Goal: Task Accomplishment & Management: Complete application form

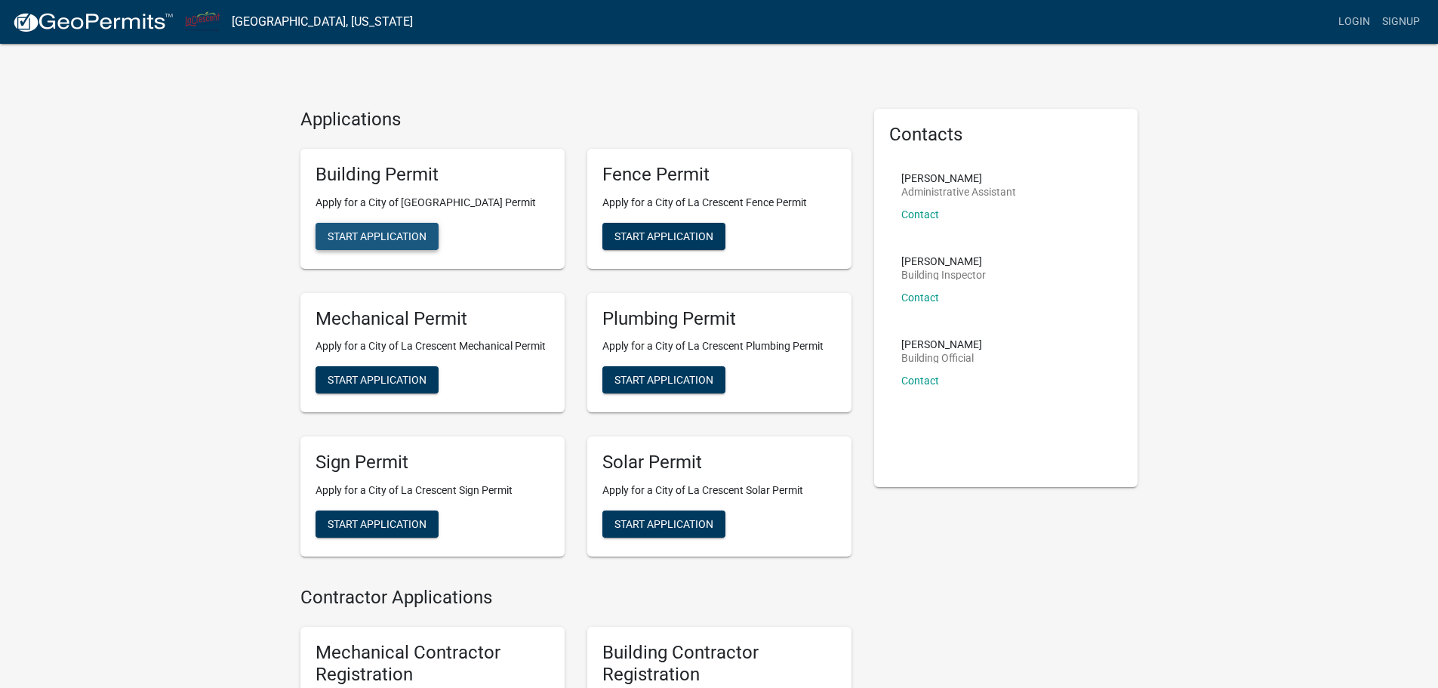
click at [362, 239] on span "Start Application" at bounding box center [377, 235] width 99 height 12
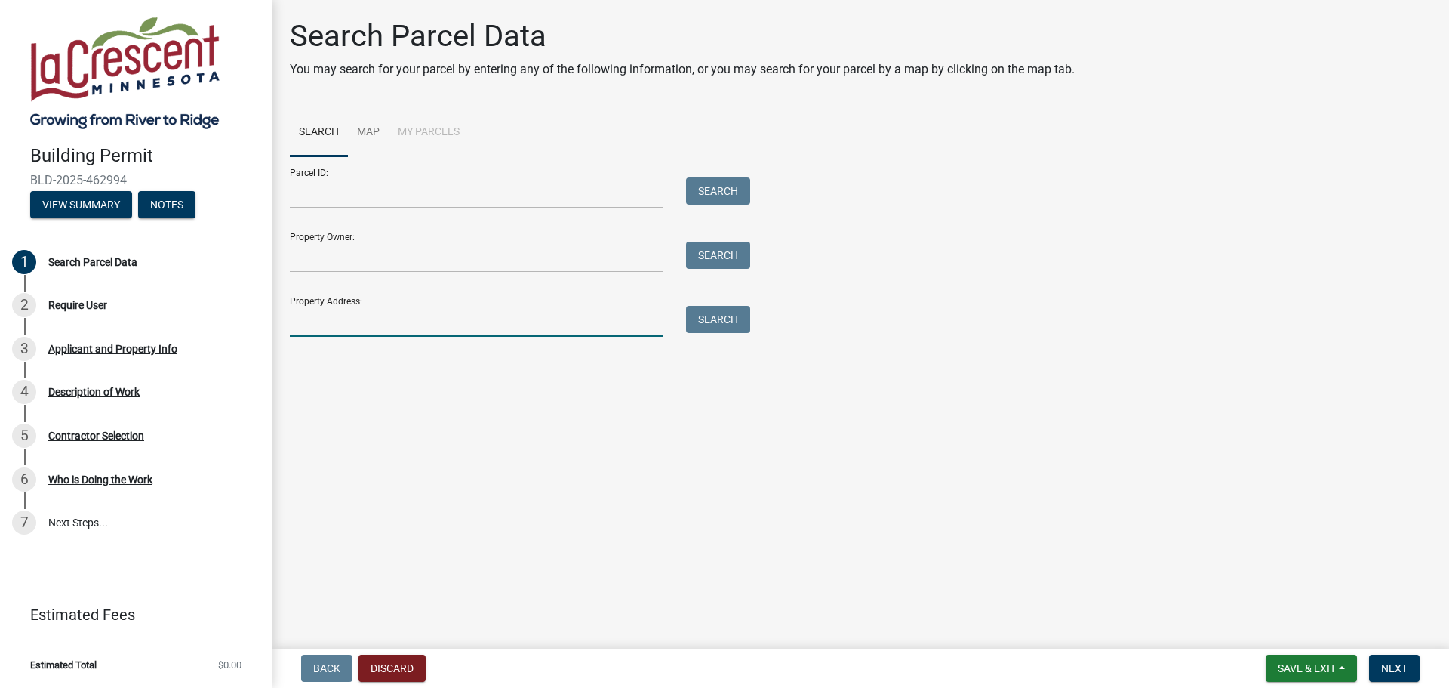
click at [562, 314] on input "Property Address:" at bounding box center [477, 321] width 374 height 31
type input "1208 spruce"
click at [695, 323] on button "Search" at bounding box center [718, 319] width 64 height 27
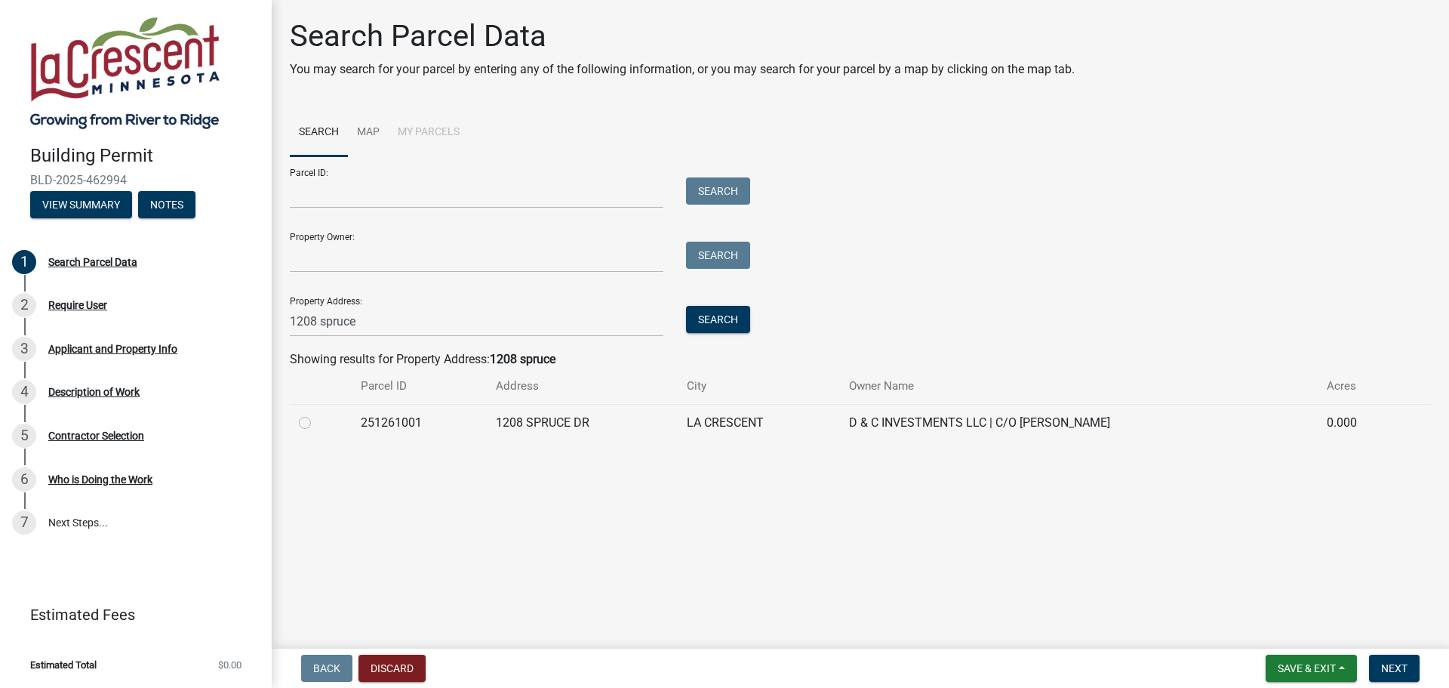
click at [313, 426] on div at bounding box center [321, 423] width 44 height 18
click at [317, 414] on label at bounding box center [317, 414] width 0 height 0
click at [317, 423] on input "radio" at bounding box center [322, 419] width 10 height 10
radio input "true"
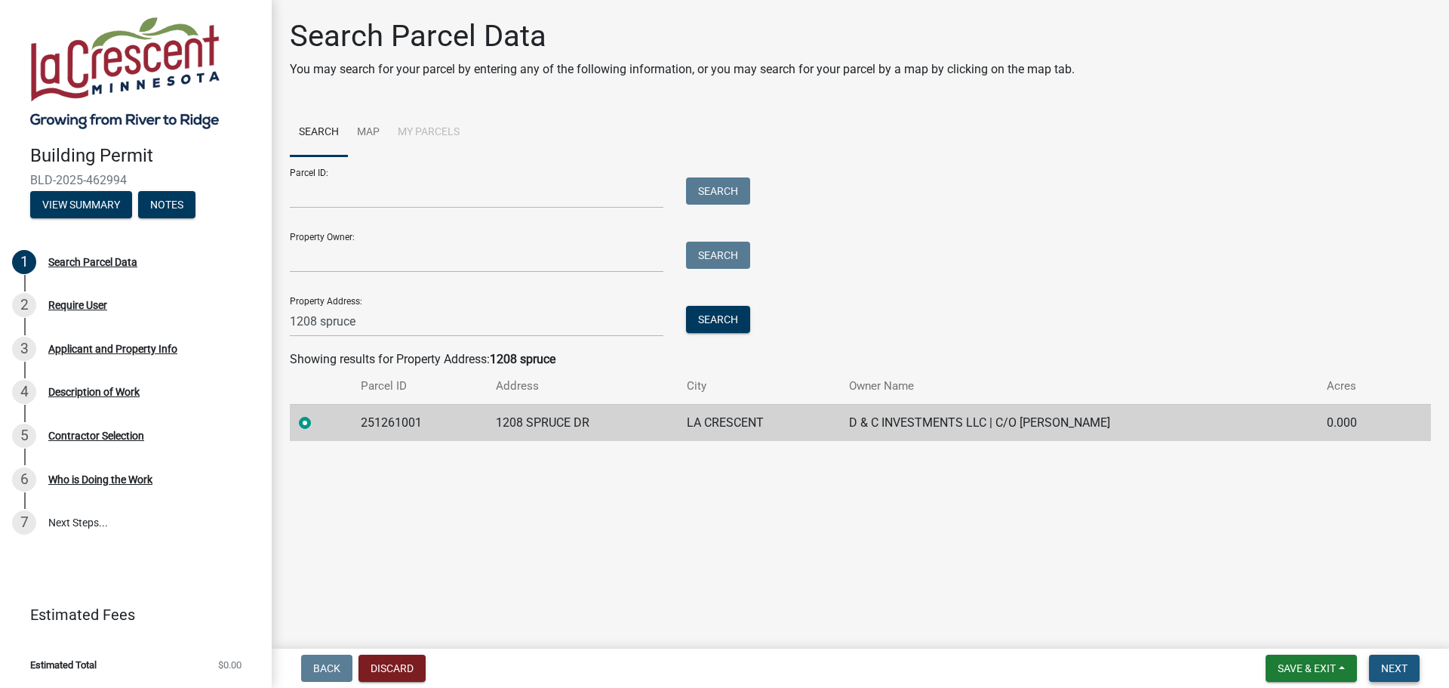
click at [1390, 655] on button "Next" at bounding box center [1394, 667] width 51 height 27
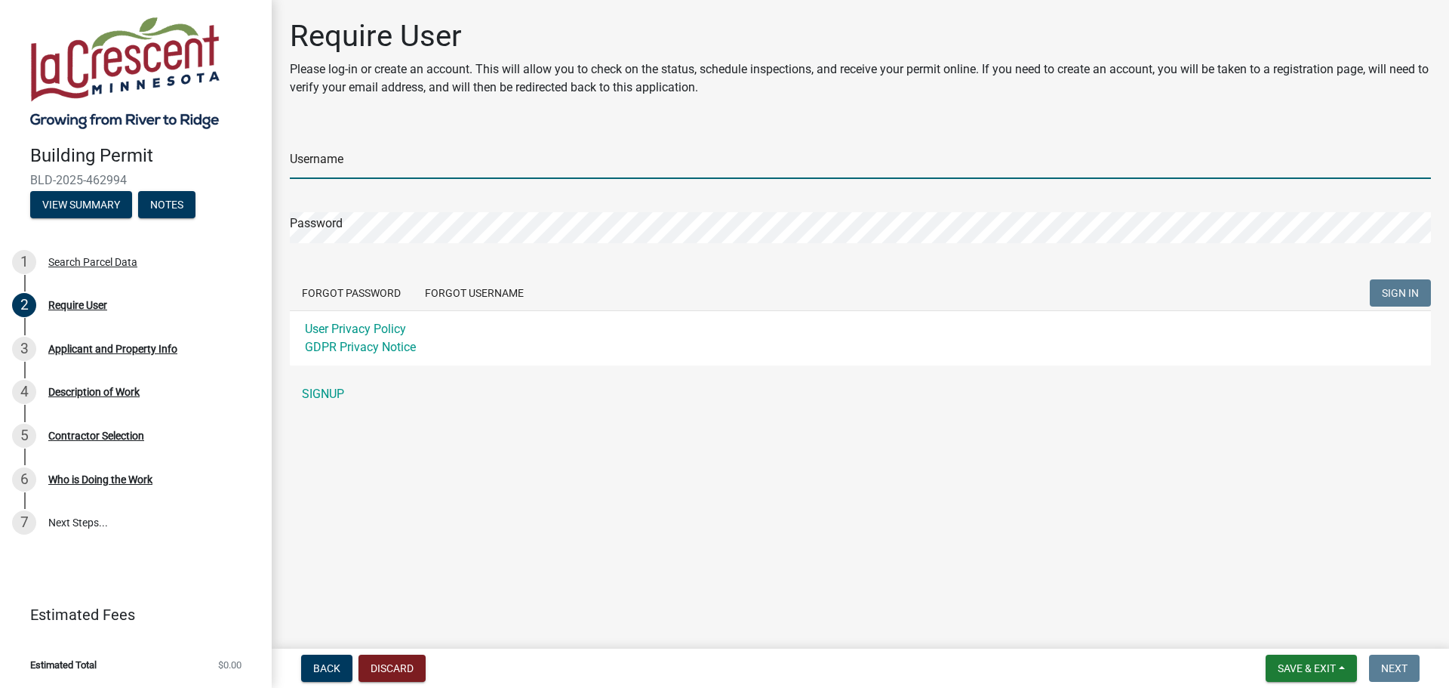
type input "blswedberg"
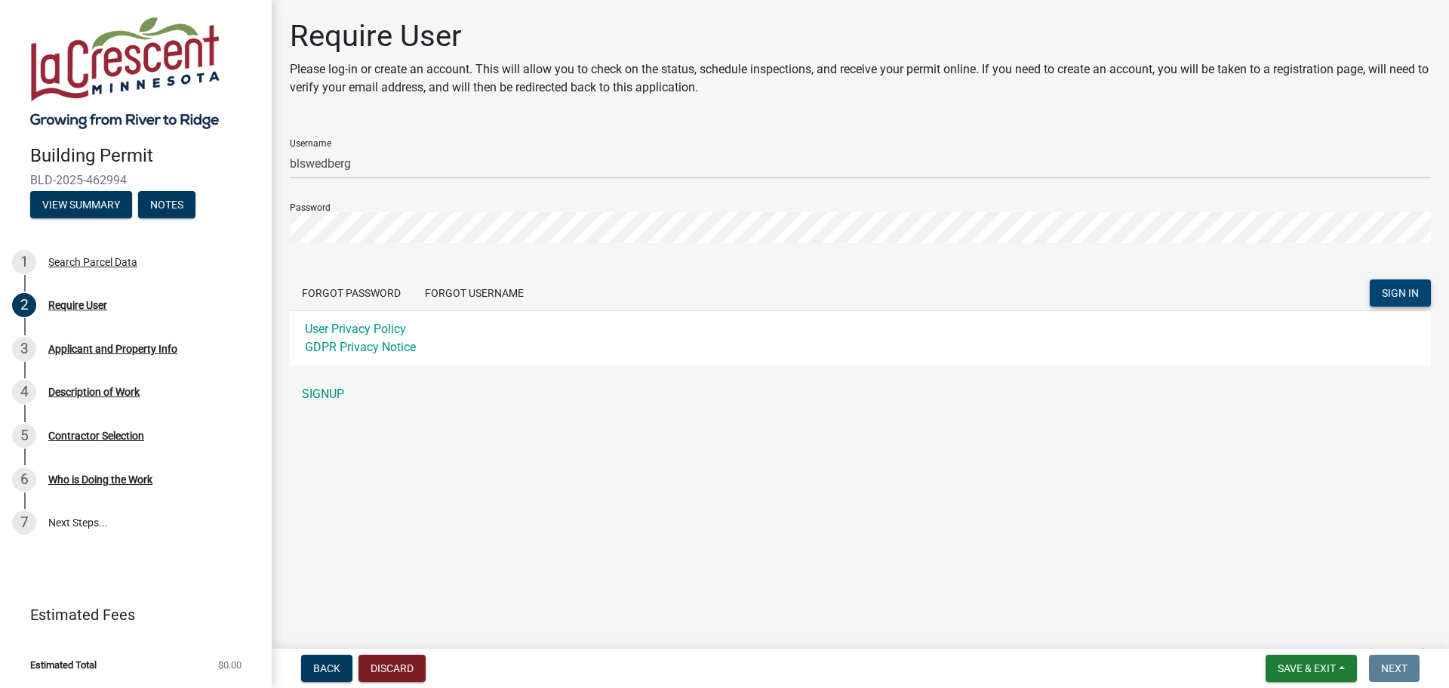
click at [1409, 292] on span "SIGN IN" at bounding box center [1400, 293] width 37 height 12
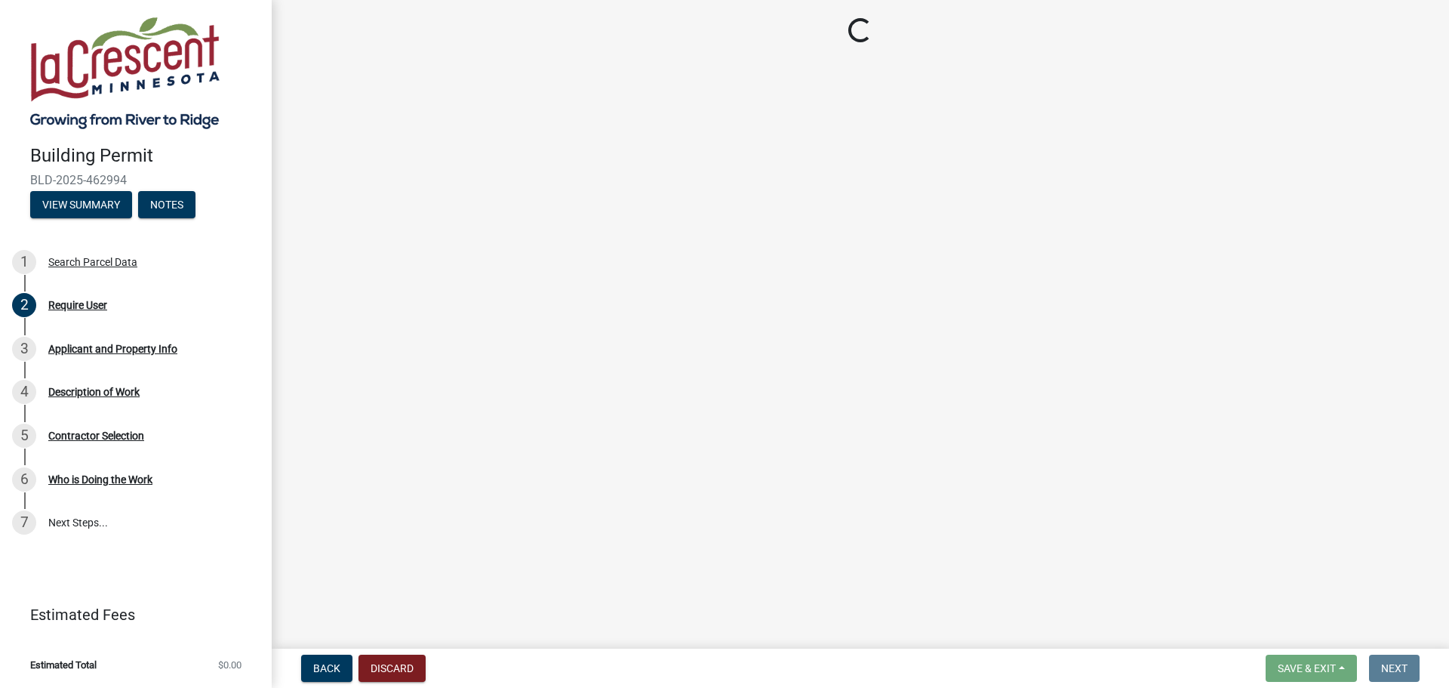
select select "e838c9e2-1e6e-4405-bddc-a3335cd38b08"
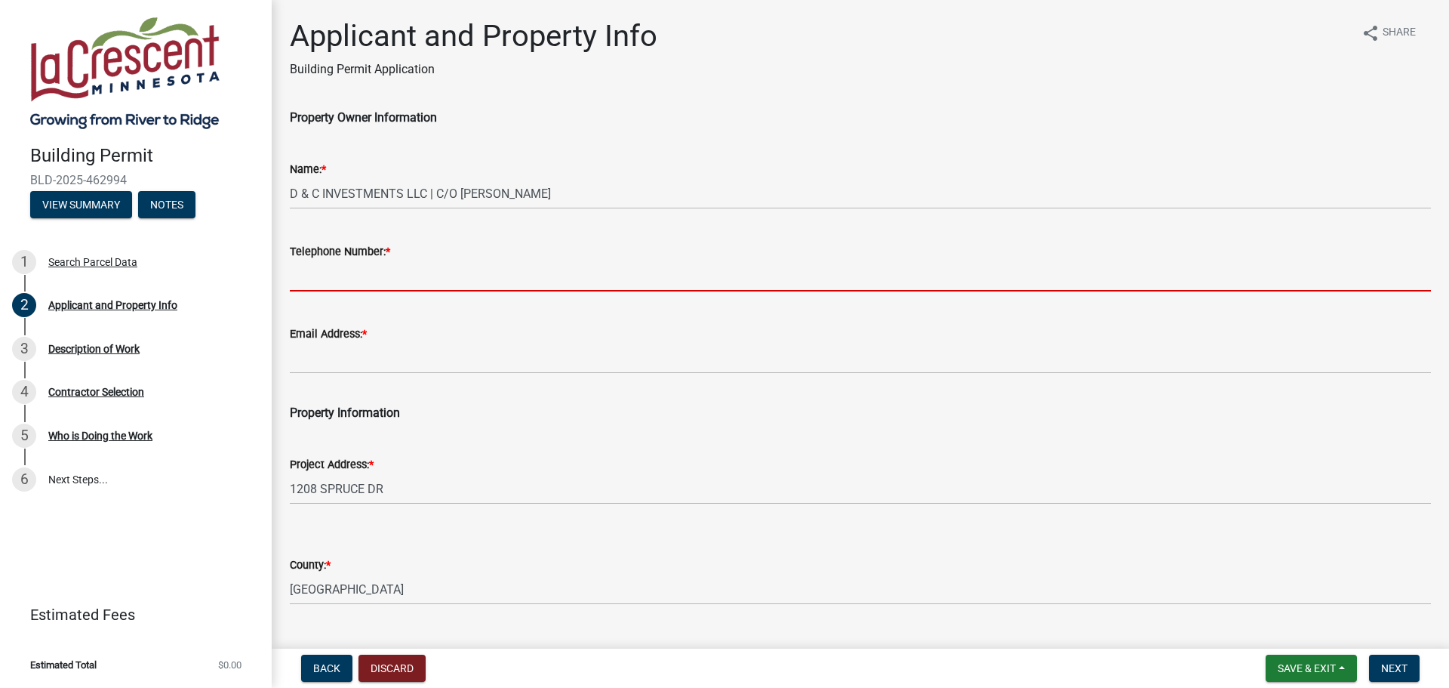
click at [383, 285] on input "Telephone Number: *" at bounding box center [860, 275] width 1141 height 31
type input "6087971197"
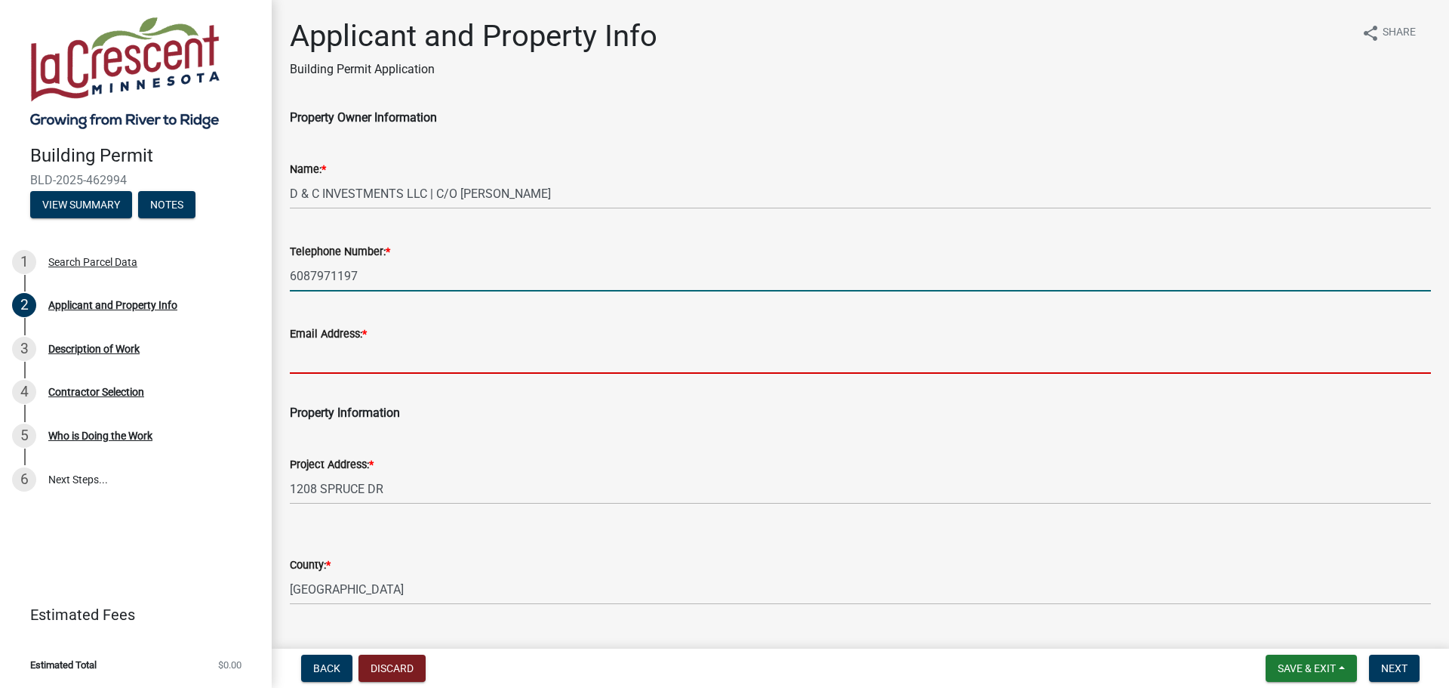
type input "[EMAIL_ADDRESS][DOMAIN_NAME]"
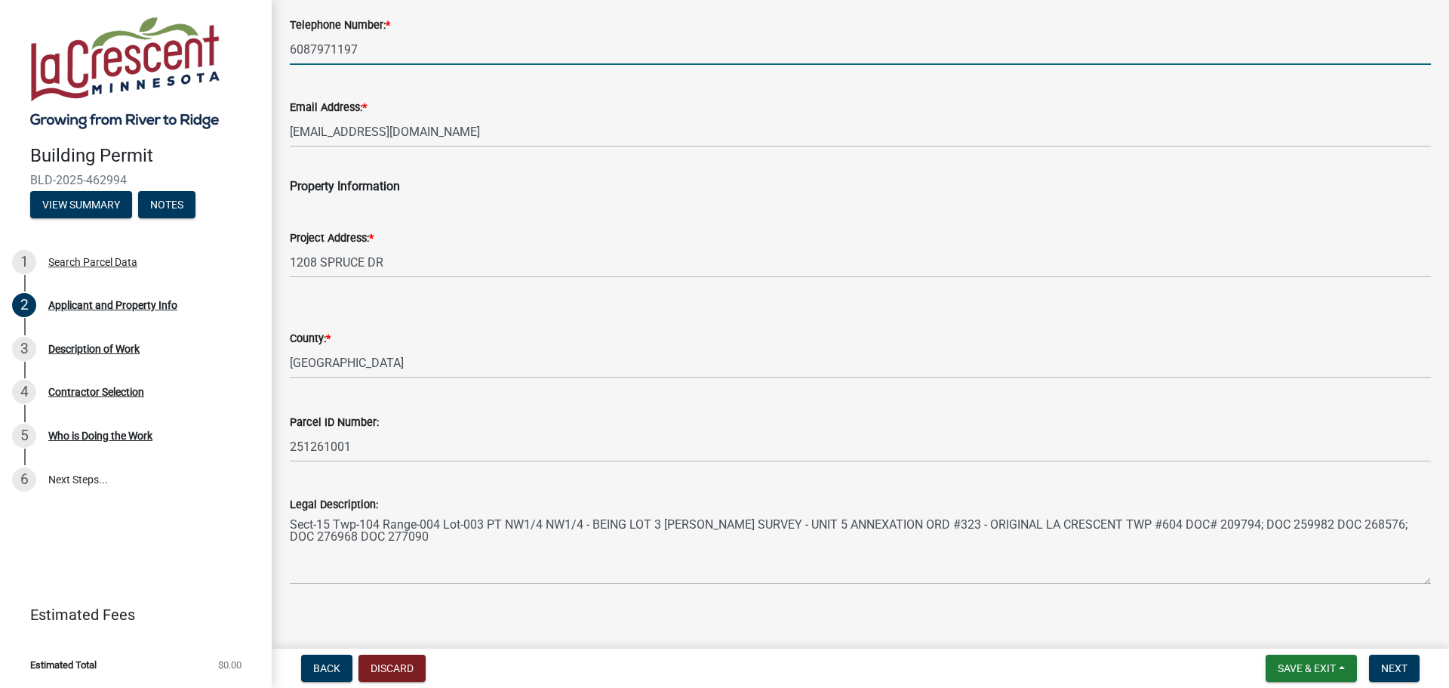
scroll to position [239, 0]
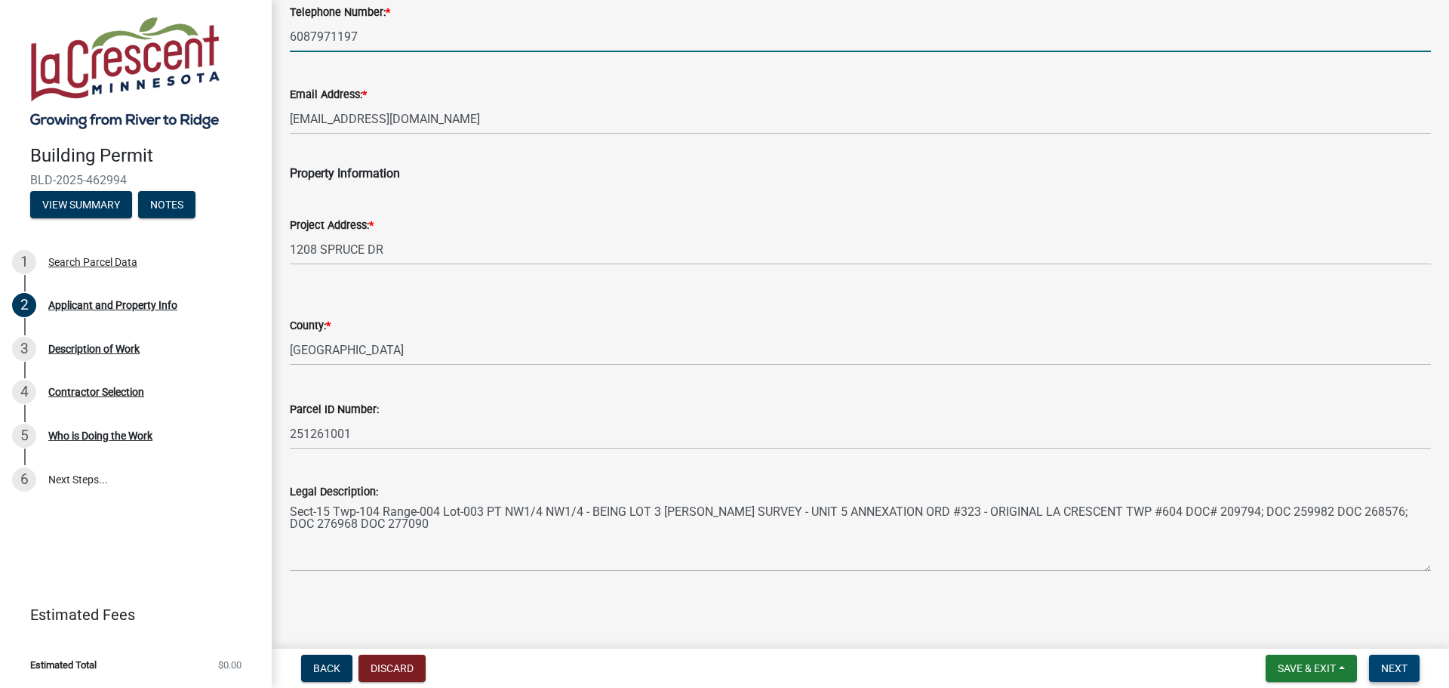
click at [1402, 667] on span "Next" at bounding box center [1394, 668] width 26 height 12
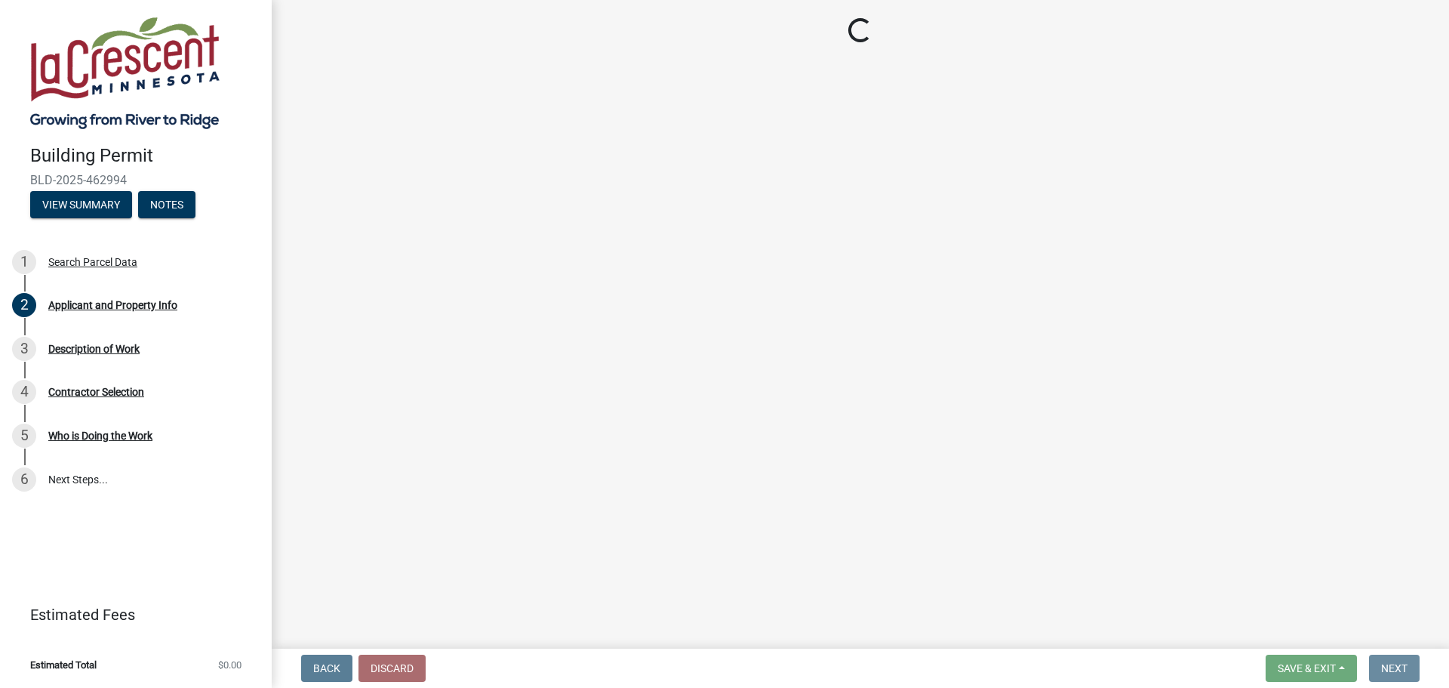
scroll to position [0, 0]
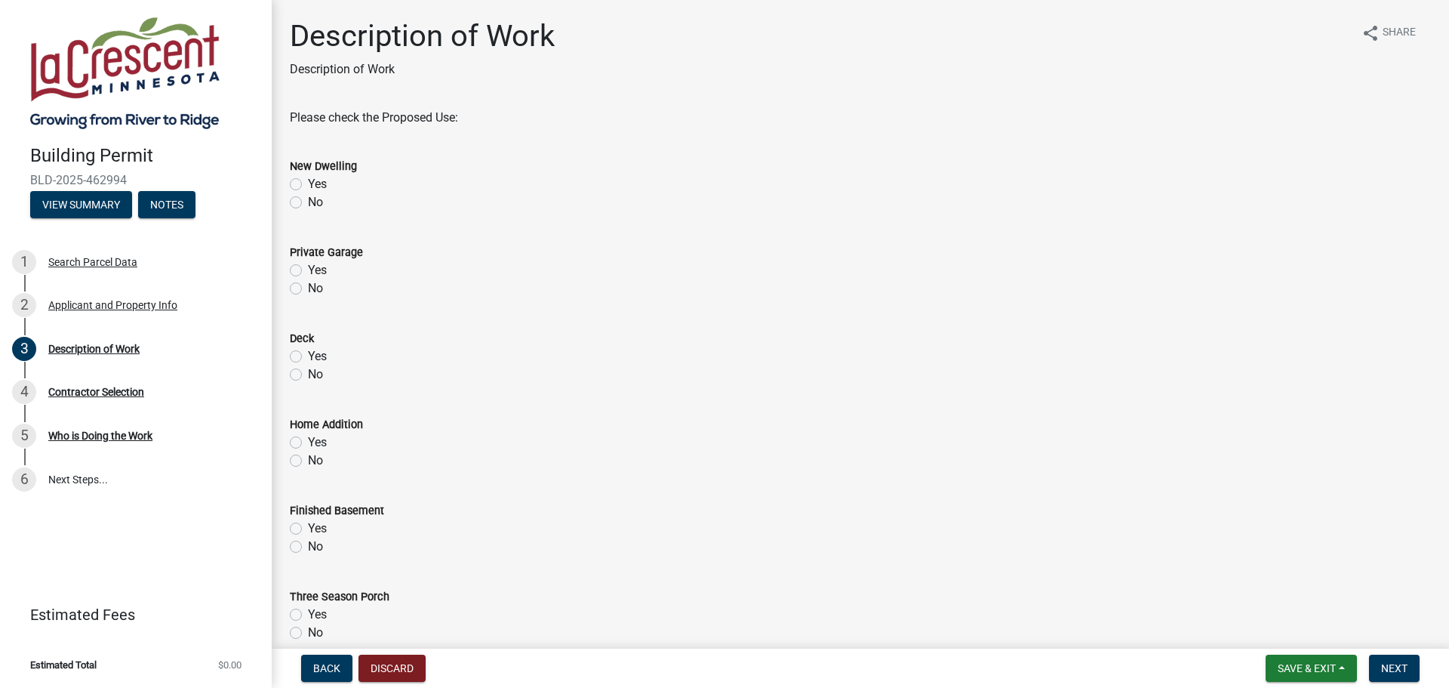
click at [308, 202] on label "No" at bounding box center [315, 202] width 15 height 18
click at [308, 202] on input "No" at bounding box center [313, 198] width 10 height 10
radio input "true"
click at [308, 292] on label "No" at bounding box center [315, 288] width 15 height 18
click at [308, 289] on input "No" at bounding box center [313, 284] width 10 height 10
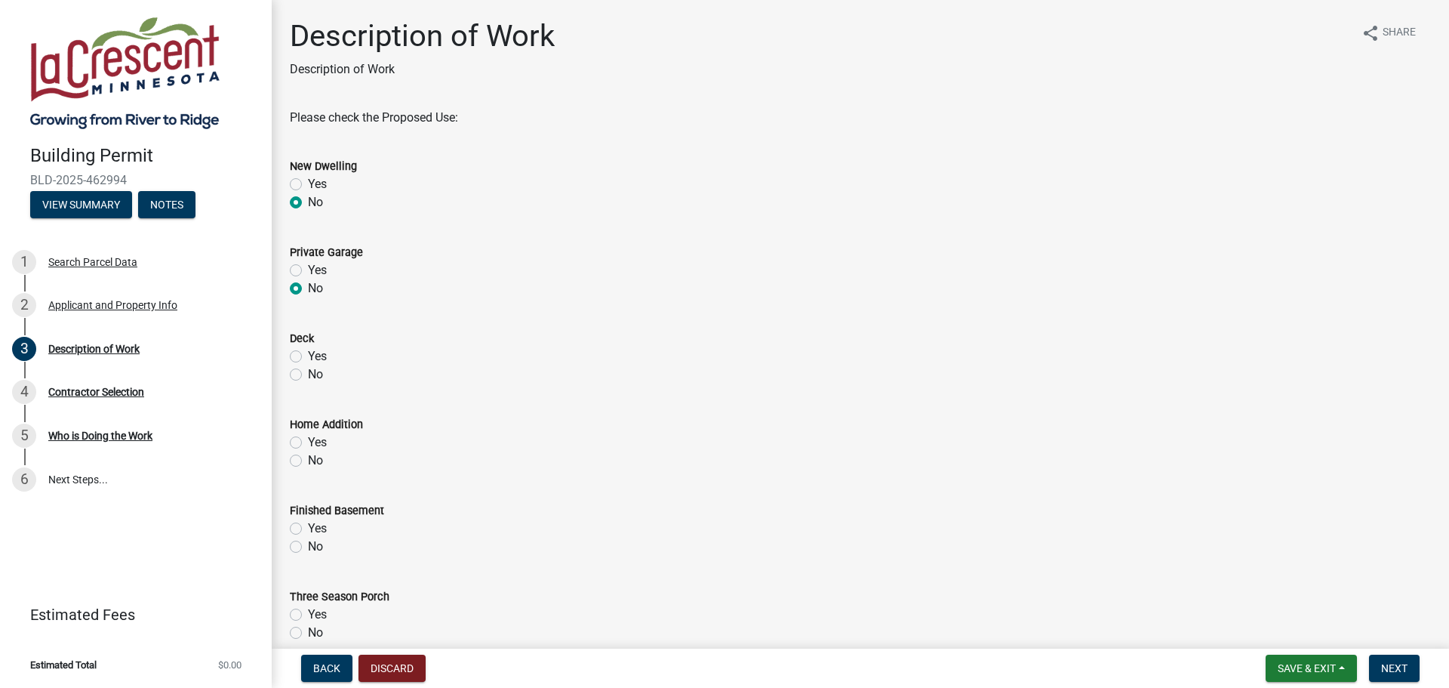
radio input "true"
click at [308, 354] on label "Yes" at bounding box center [317, 356] width 19 height 18
click at [308, 354] on input "Yes" at bounding box center [313, 352] width 10 height 10
radio input "true"
click at [287, 463] on div "Home Addition Yes No" at bounding box center [861, 433] width 1164 height 72
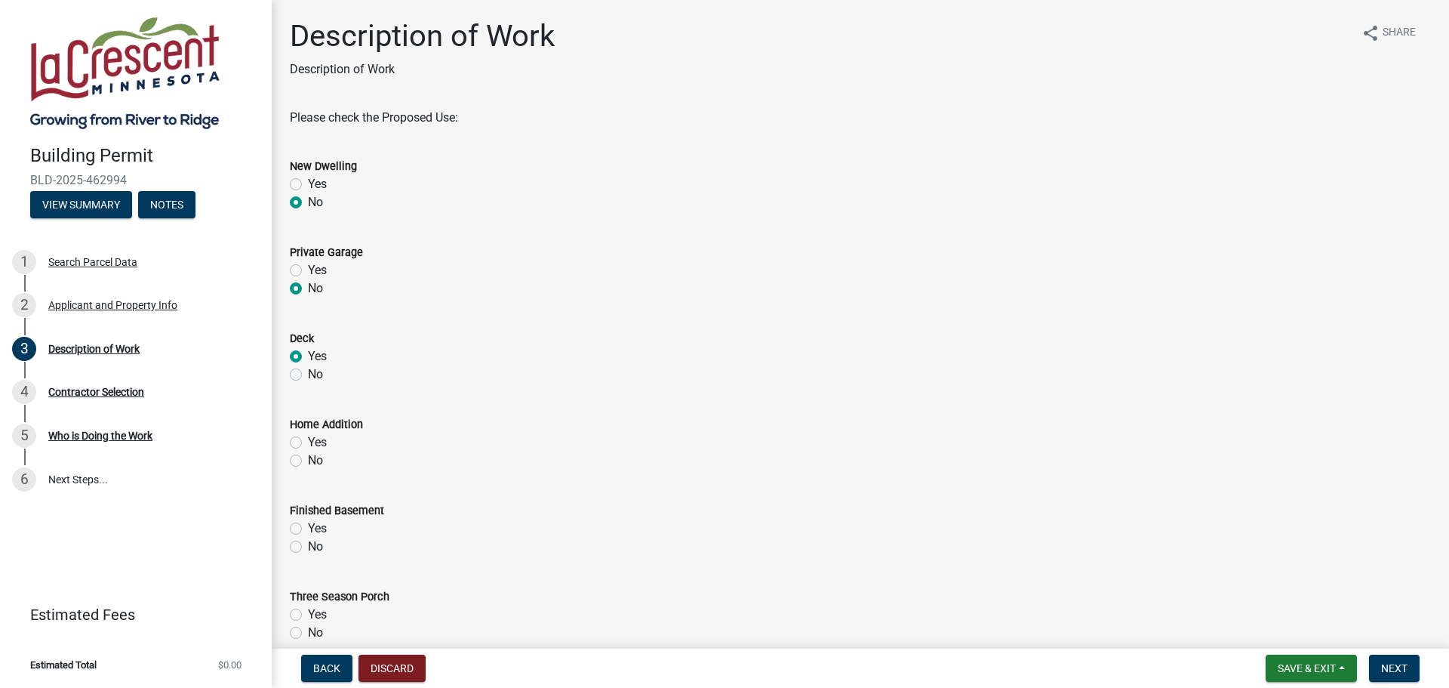
click at [308, 461] on label "No" at bounding box center [315, 460] width 15 height 18
click at [308, 461] on input "No" at bounding box center [313, 456] width 10 height 10
radio input "true"
click at [308, 546] on label "No" at bounding box center [315, 546] width 15 height 18
click at [308, 546] on input "No" at bounding box center [313, 542] width 10 height 10
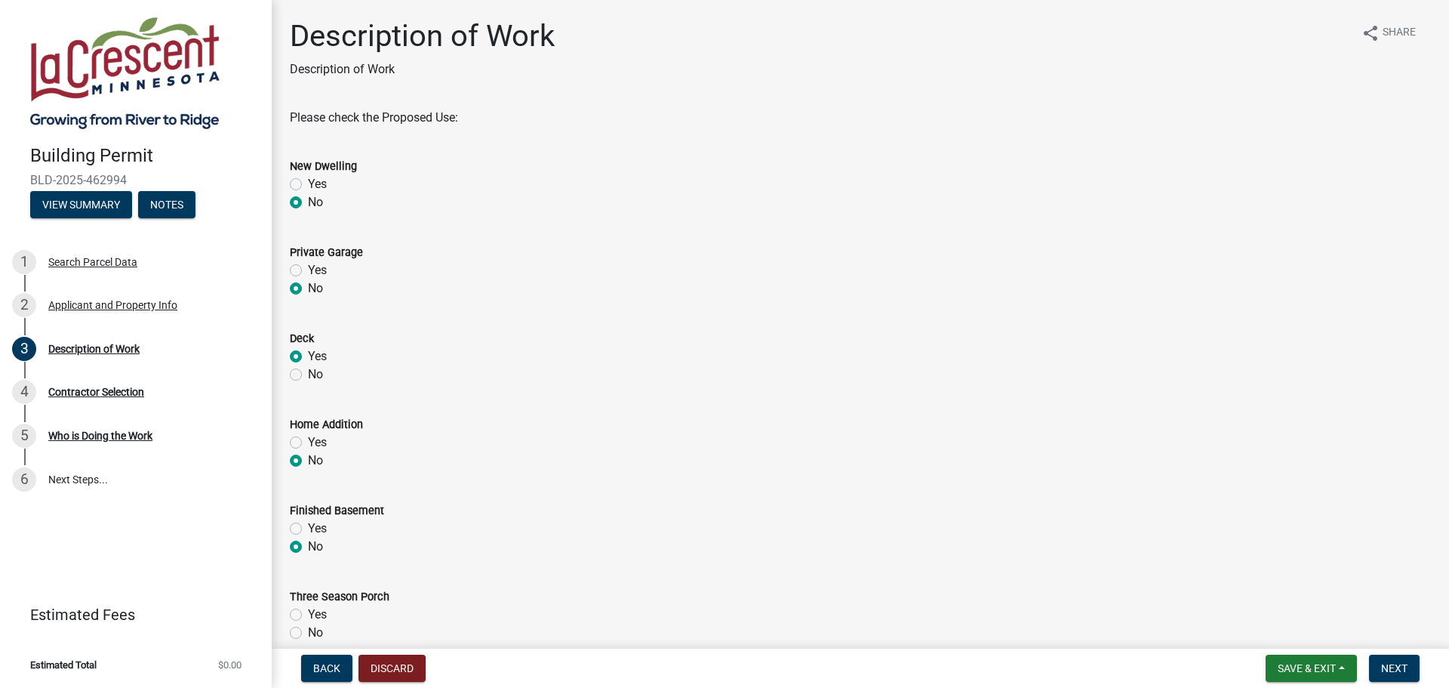
radio input "true"
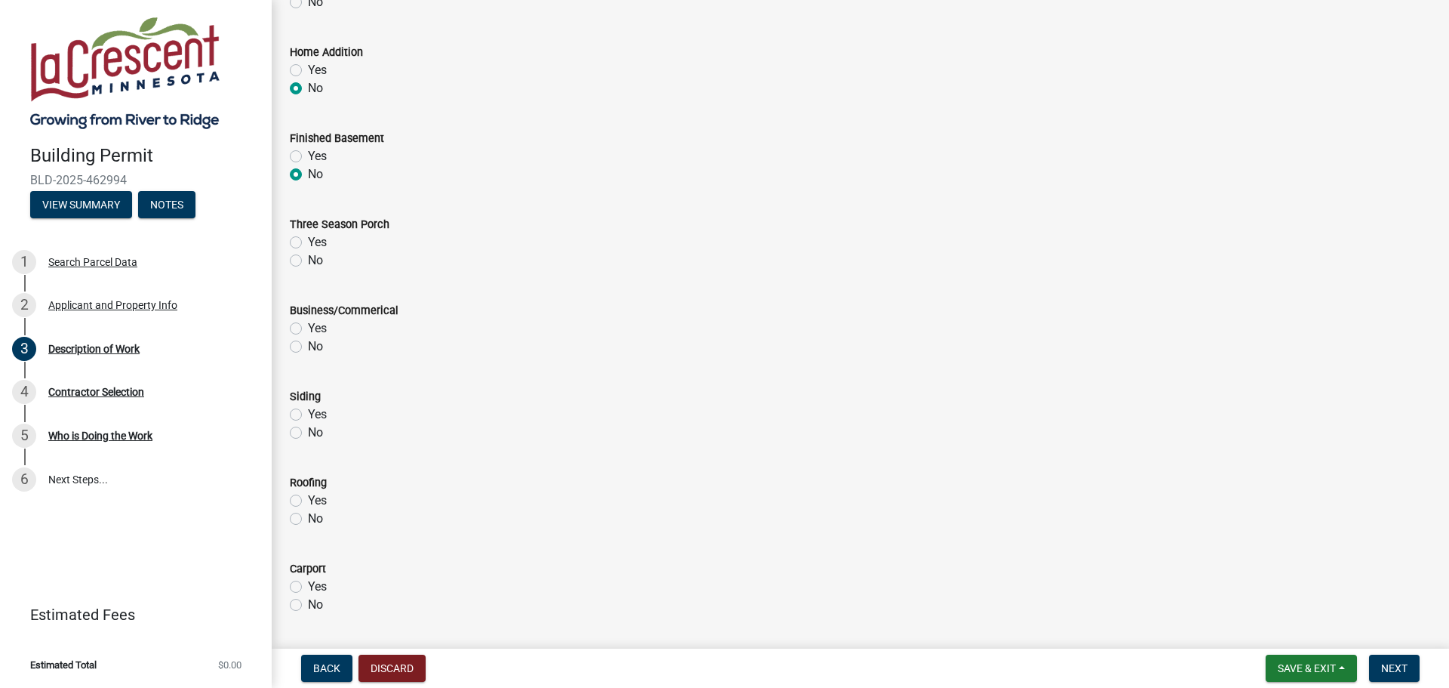
scroll to position [377, 0]
click at [308, 256] on label "No" at bounding box center [315, 255] width 15 height 18
click at [308, 256] on input "No" at bounding box center [313, 251] width 10 height 10
radio input "true"
click at [308, 345] on label "No" at bounding box center [315, 341] width 15 height 18
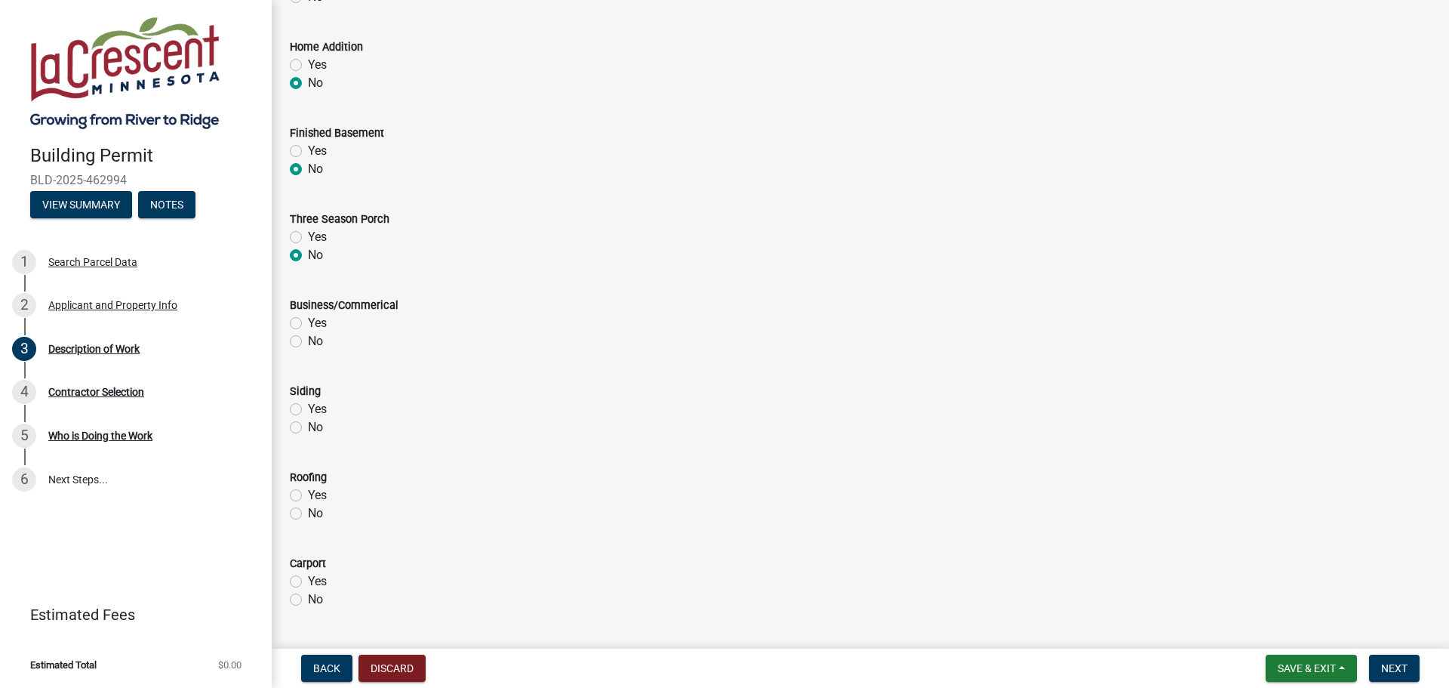
click at [308, 342] on input "No" at bounding box center [313, 337] width 10 height 10
radio input "true"
click at [308, 431] on label "No" at bounding box center [315, 427] width 15 height 18
click at [308, 428] on input "No" at bounding box center [313, 423] width 10 height 10
radio input "true"
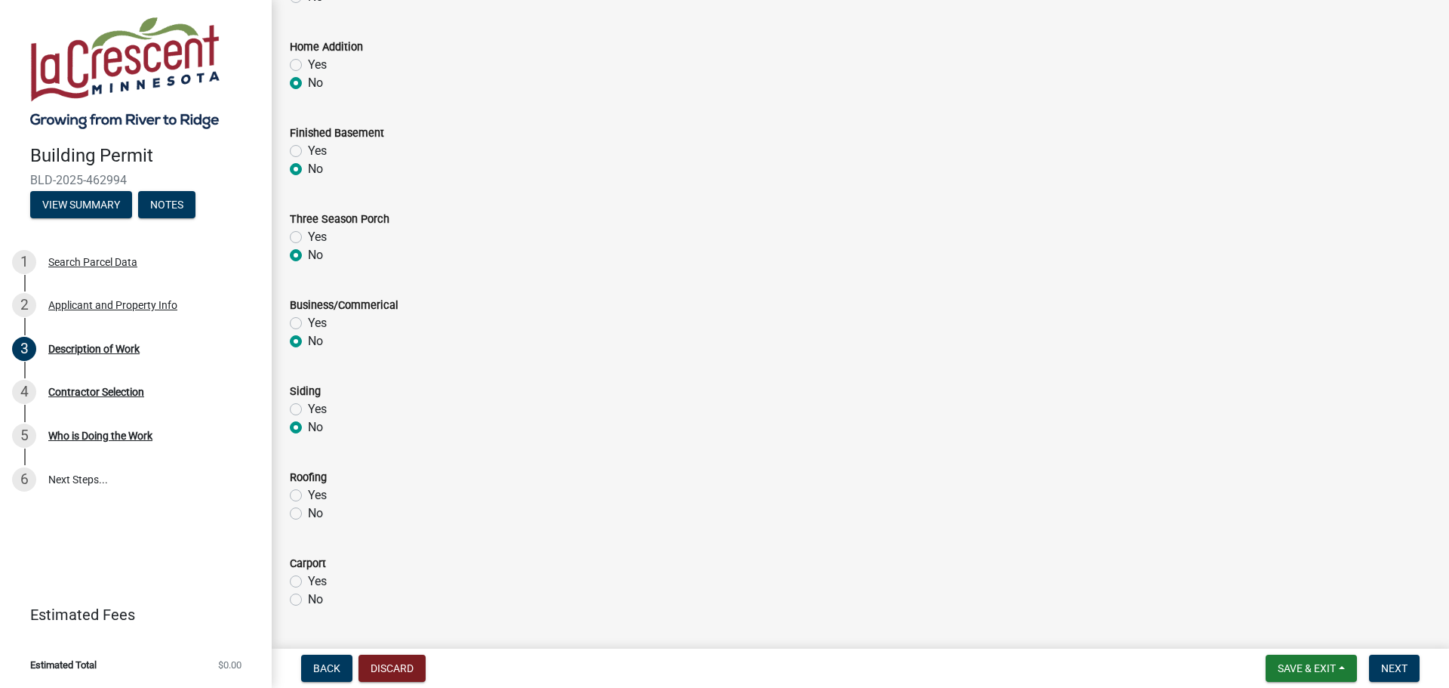
click at [308, 514] on label "No" at bounding box center [315, 513] width 15 height 18
click at [308, 514] on input "No" at bounding box center [313, 509] width 10 height 10
radio input "true"
click at [308, 596] on label "No" at bounding box center [315, 599] width 15 height 18
click at [308, 596] on input "No" at bounding box center [313, 595] width 10 height 10
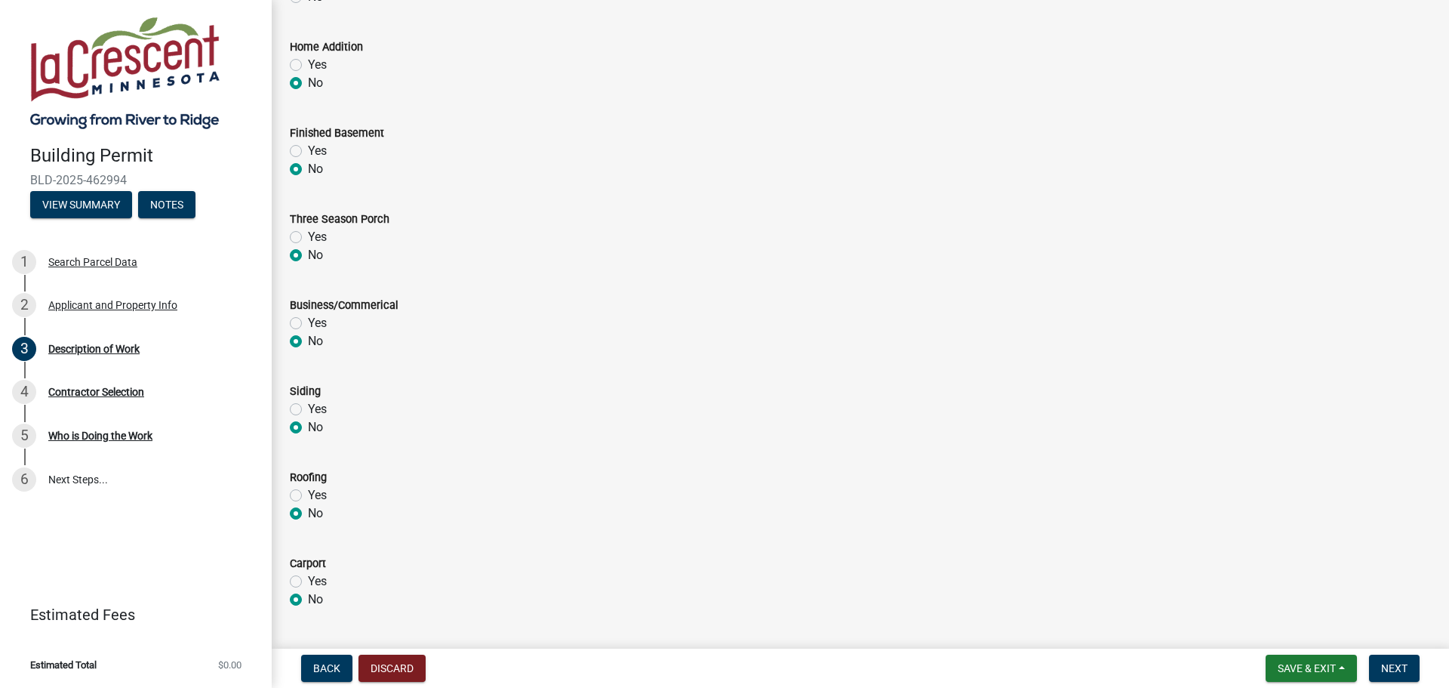
radio input "true"
click at [308, 410] on label "Yes" at bounding box center [317, 409] width 19 height 18
click at [308, 410] on input "Yes" at bounding box center [313, 405] width 10 height 10
radio input "true"
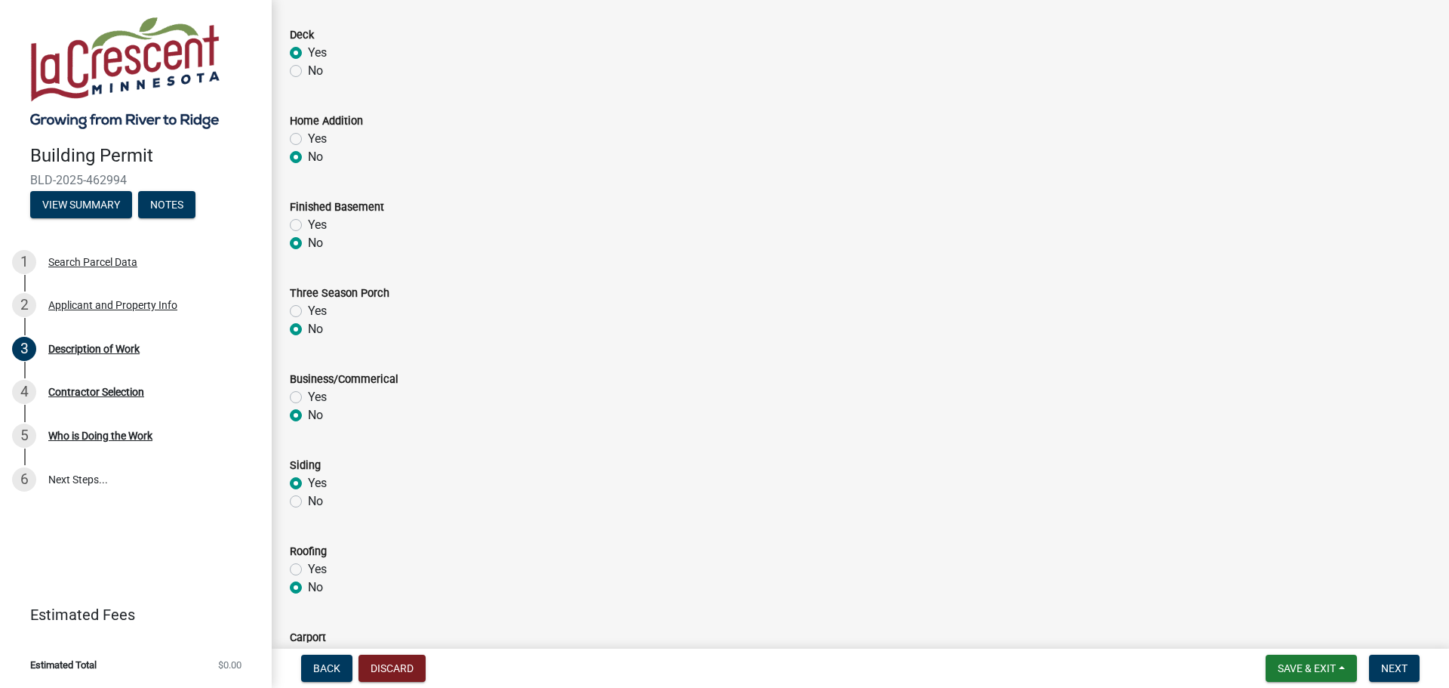
scroll to position [528, 0]
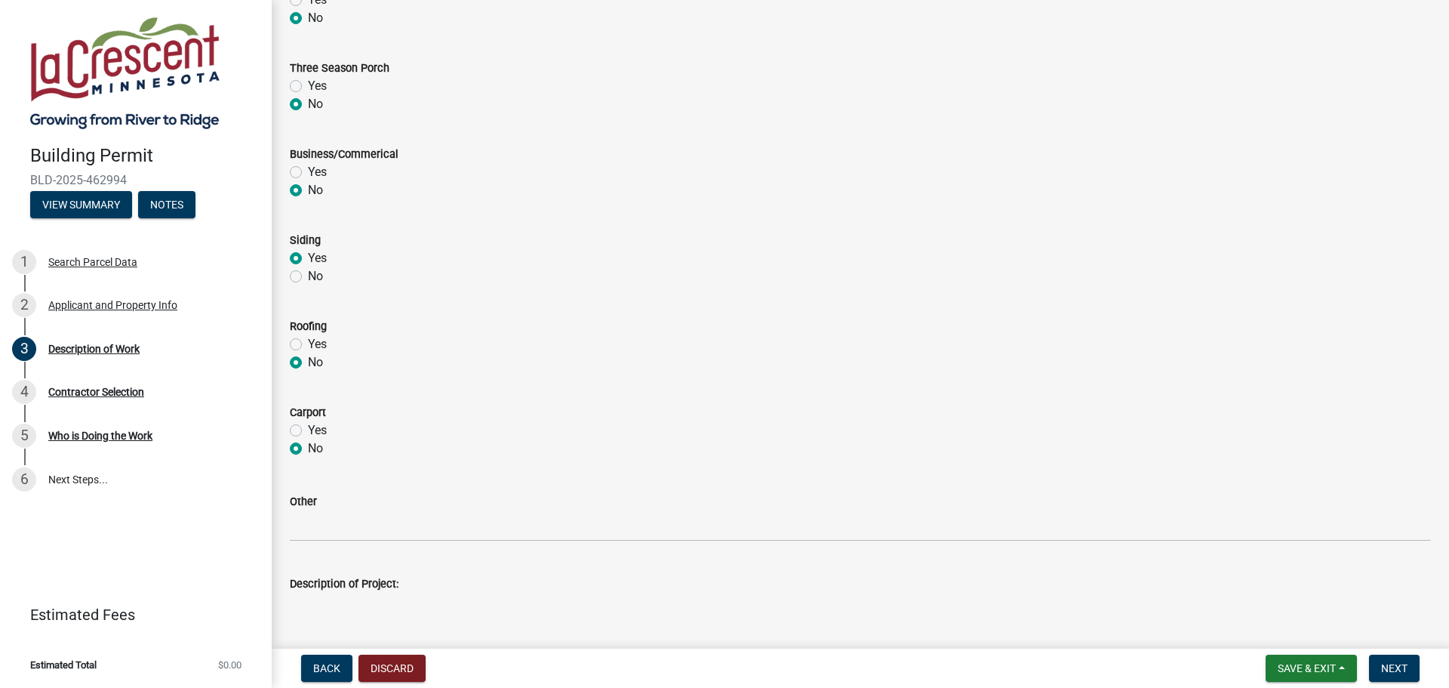
click at [296, 281] on div "No" at bounding box center [860, 276] width 1141 height 18
click at [308, 279] on label "No" at bounding box center [315, 276] width 15 height 18
click at [308, 277] on input "No" at bounding box center [313, 272] width 10 height 10
radio input "true"
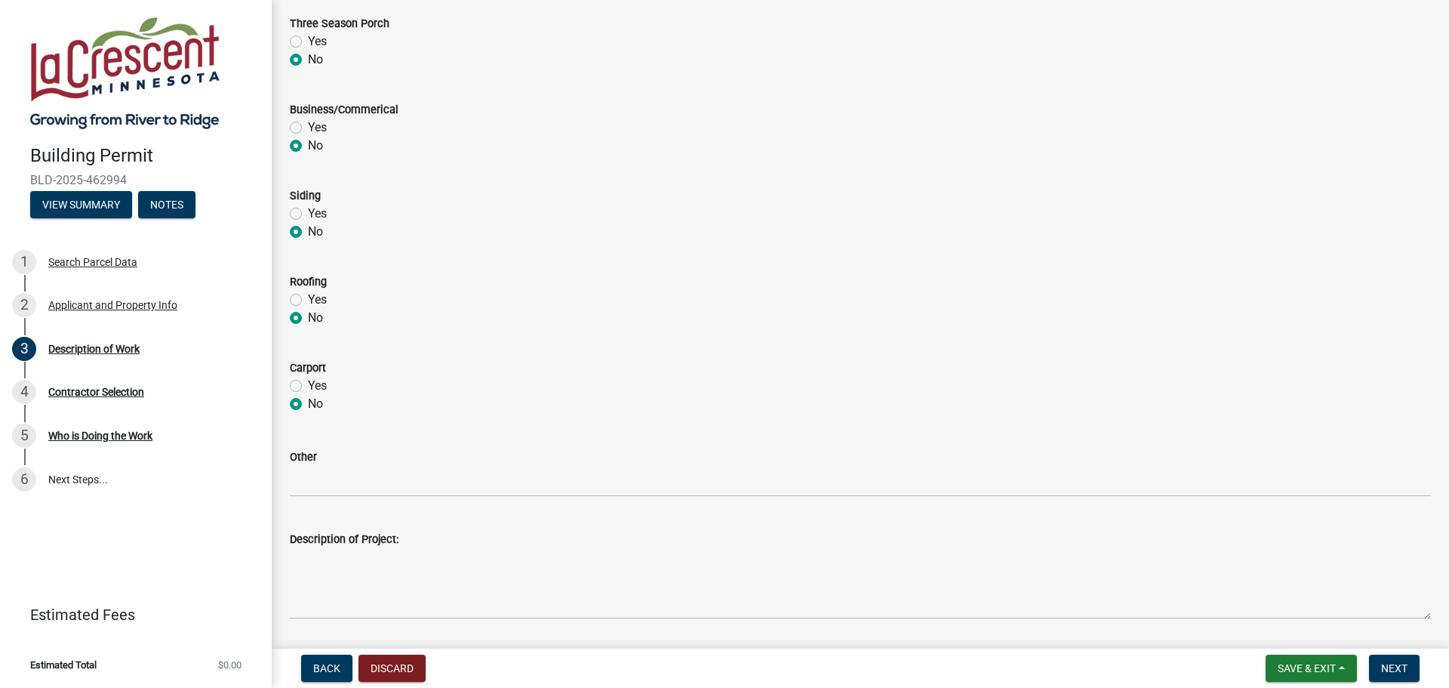
scroll to position [620, 0]
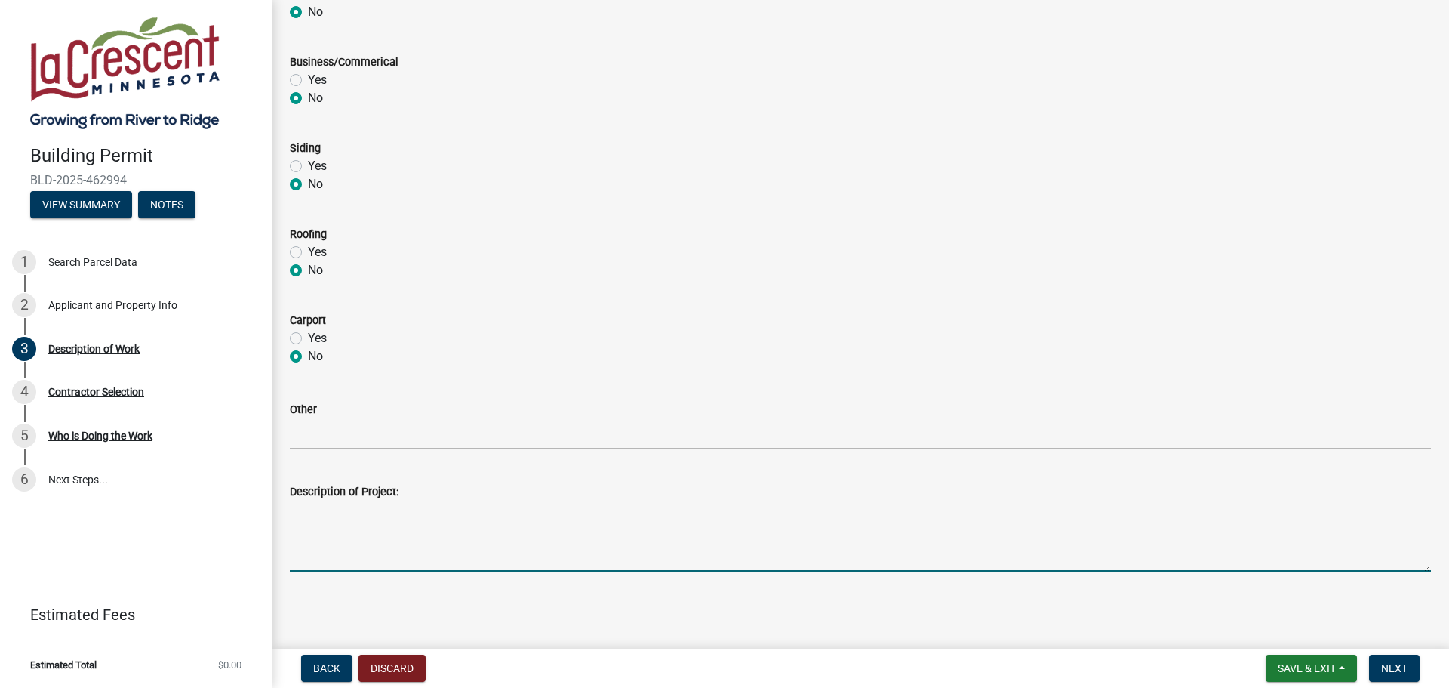
click at [430, 558] on textarea "Description of Project:" at bounding box center [860, 535] width 1141 height 71
type textarea "replacing with new deck. same size and steps locations"
click at [1391, 663] on span "Next" at bounding box center [1394, 668] width 26 height 12
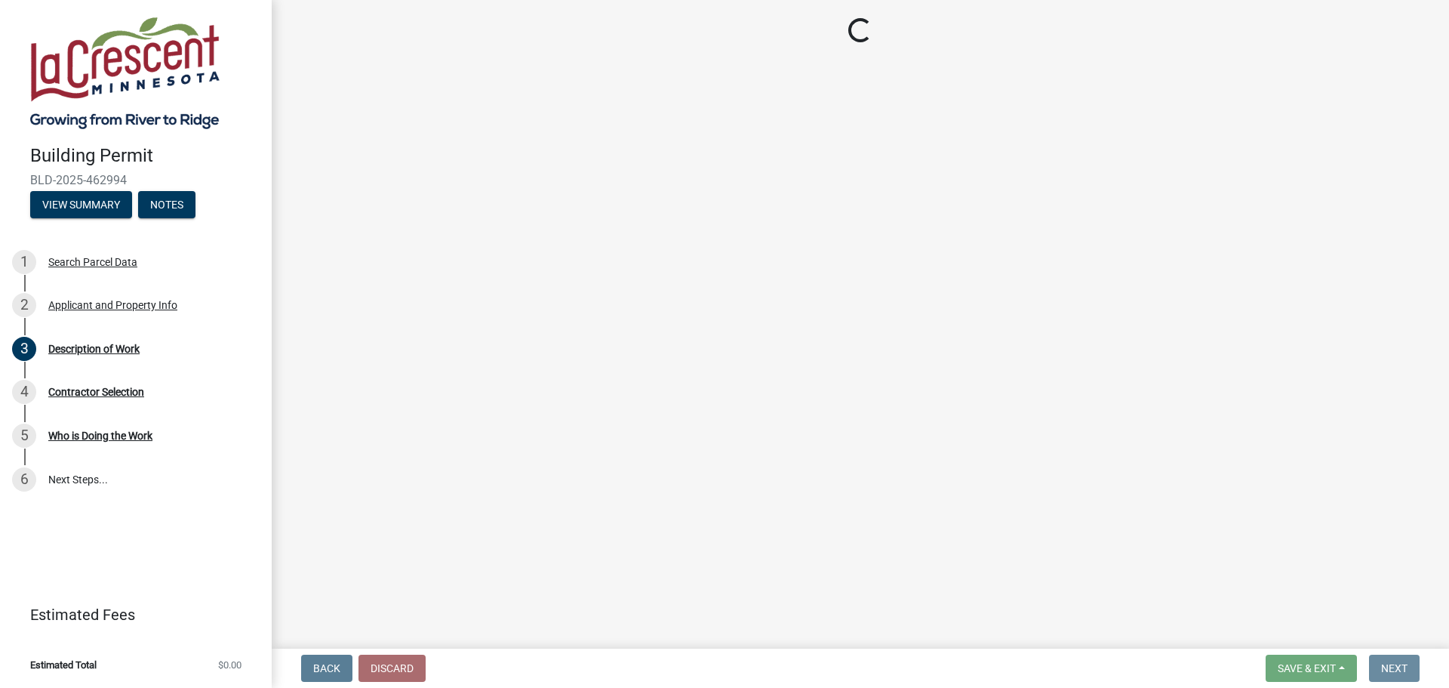
scroll to position [0, 0]
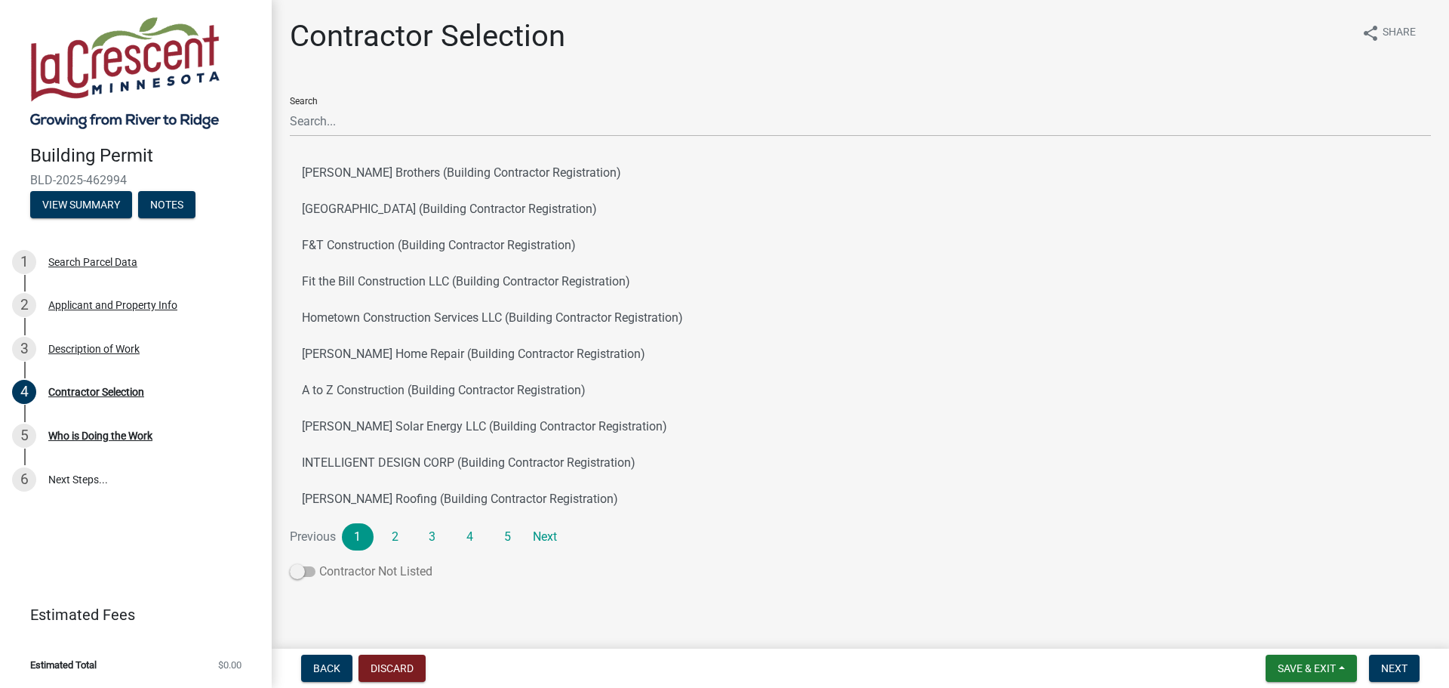
click at [337, 578] on label "Contractor Not Listed" at bounding box center [361, 571] width 143 height 18
click at [319, 562] on input "Contractor Not Listed" at bounding box center [319, 562] width 0 height 0
click at [329, 570] on label "Contractor Not Listed" at bounding box center [361, 571] width 143 height 18
click at [319, 562] on input "Contractor Not Listed" at bounding box center [319, 562] width 0 height 0
click at [1388, 667] on span "Next" at bounding box center [1394, 668] width 26 height 12
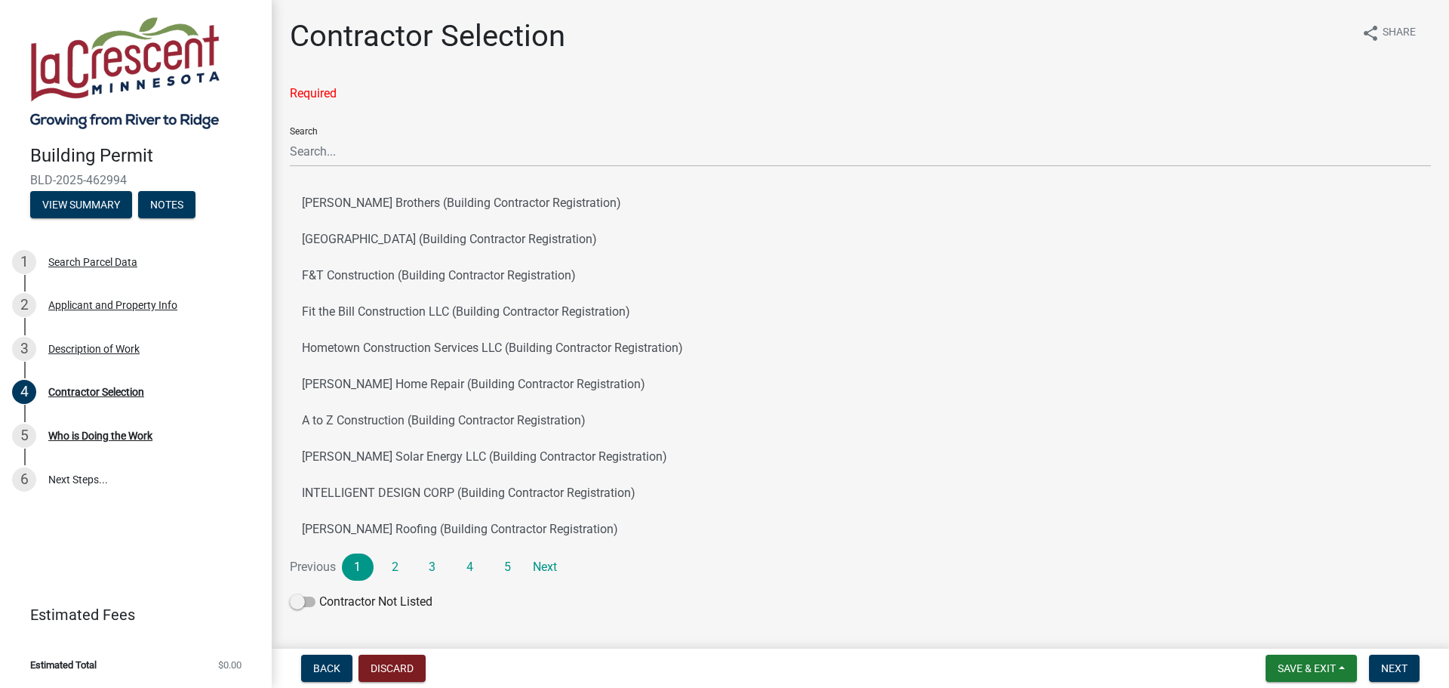
click at [325, 592] on div "Required Search [PERSON_NAME] Brothers (Building Contractor Registration) [GEOG…" at bounding box center [860, 351] width 1141 height 532
click at [311, 598] on span at bounding box center [303, 601] width 26 height 11
click at [319, 593] on input "Contractor Not Listed" at bounding box center [319, 593] width 0 height 0
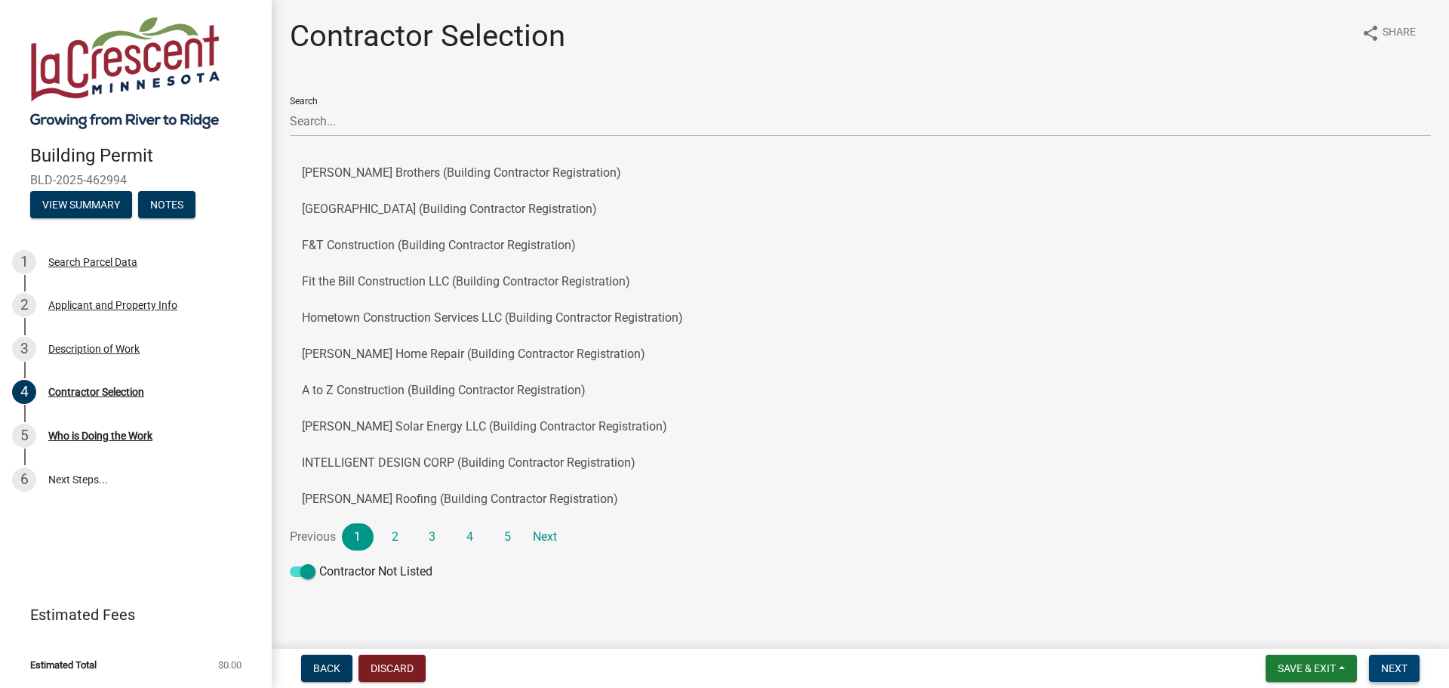
click at [1393, 662] on span "Next" at bounding box center [1394, 668] width 26 height 12
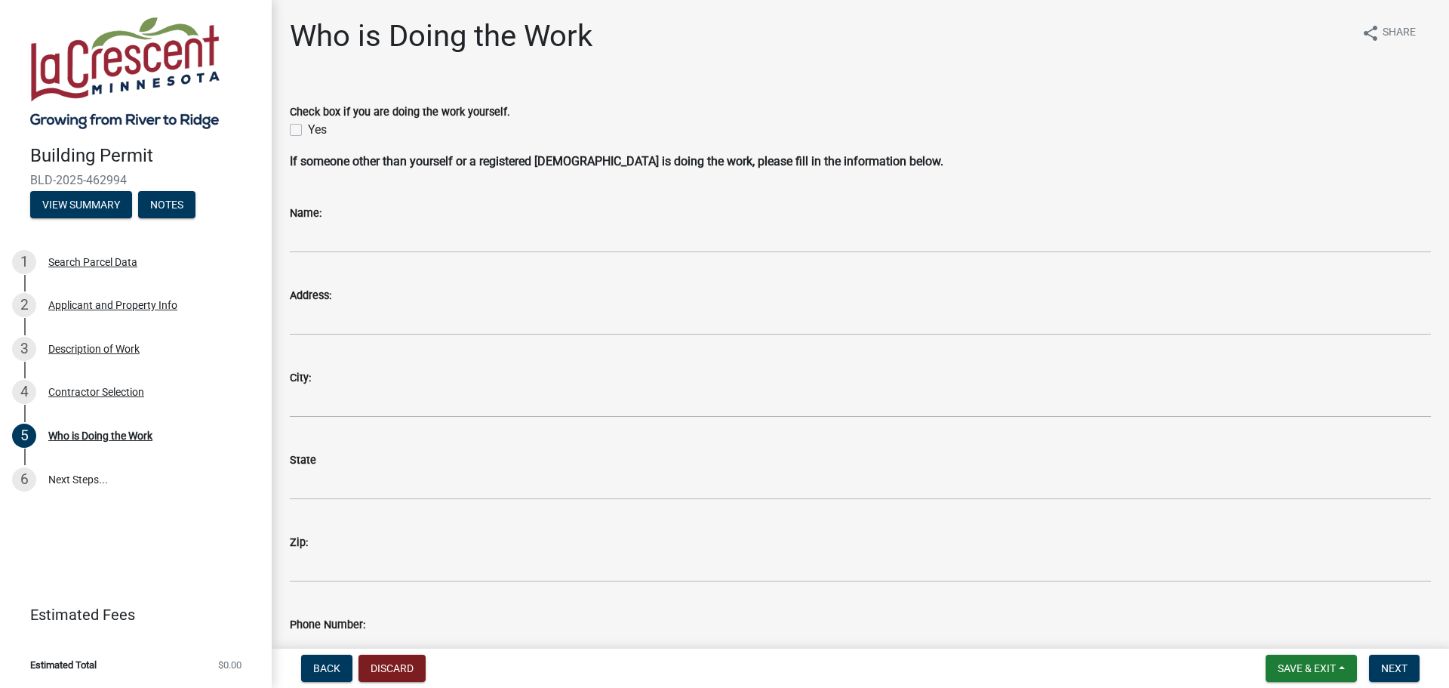
click at [303, 128] on div "Yes" at bounding box center [860, 130] width 1141 height 18
click at [308, 131] on label "Yes" at bounding box center [317, 130] width 19 height 18
click at [308, 131] on input "Yes" at bounding box center [313, 126] width 10 height 10
checkbox input "true"
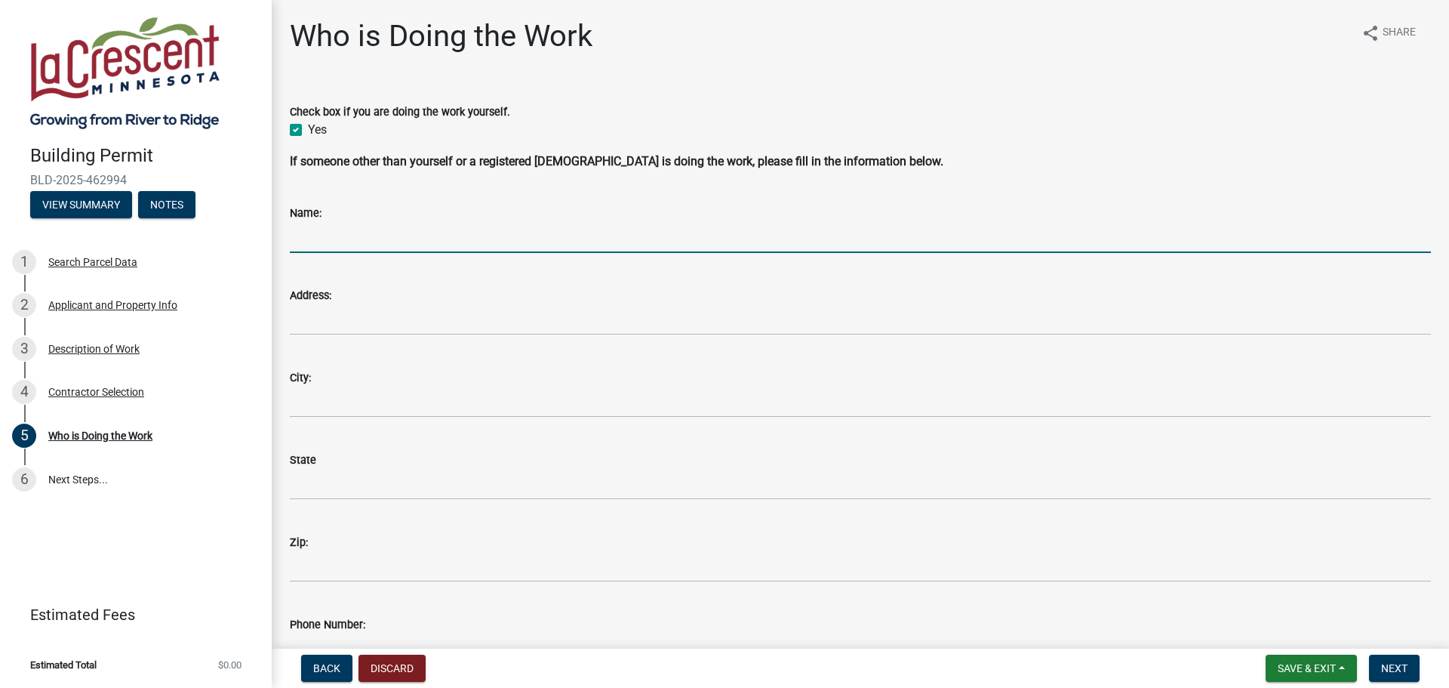
click at [321, 239] on input "Name:" at bounding box center [860, 237] width 1141 height 31
type input "[PERSON_NAME]"
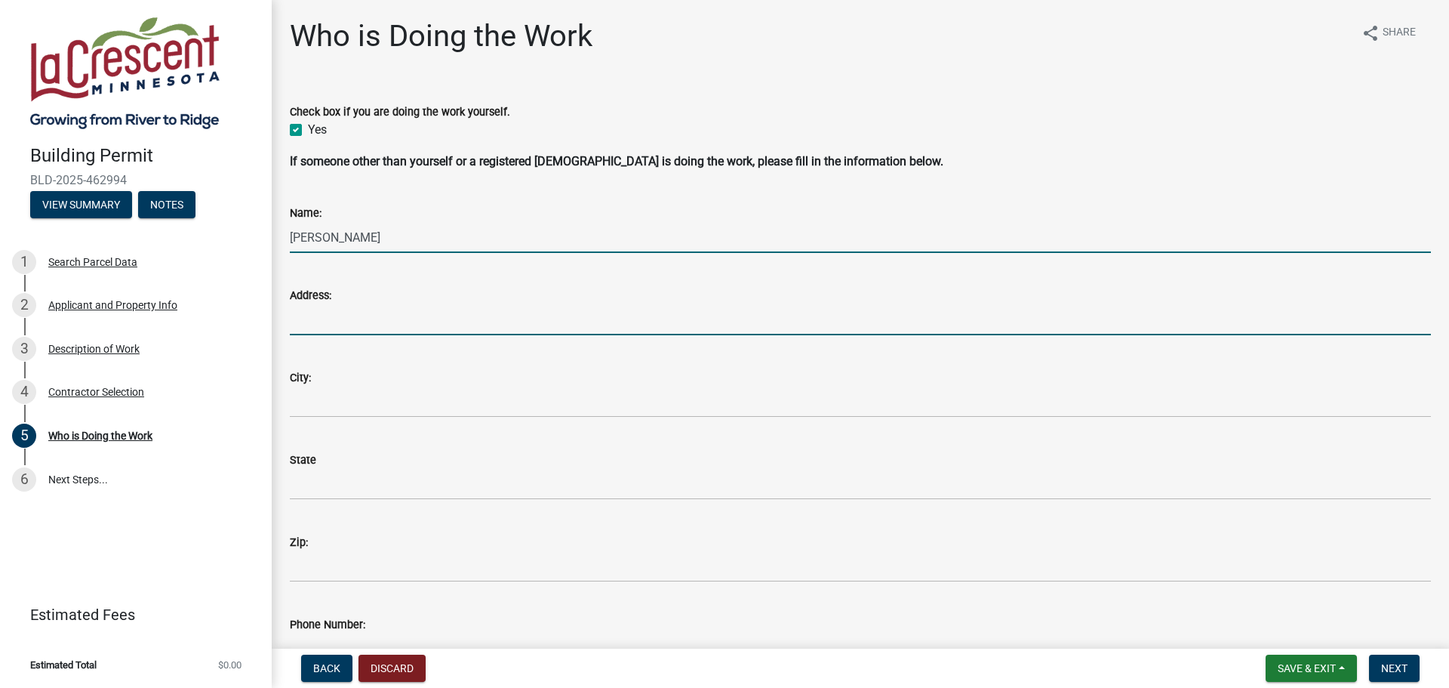
type input "[STREET_ADDRESS]"
type input "La Crescent"
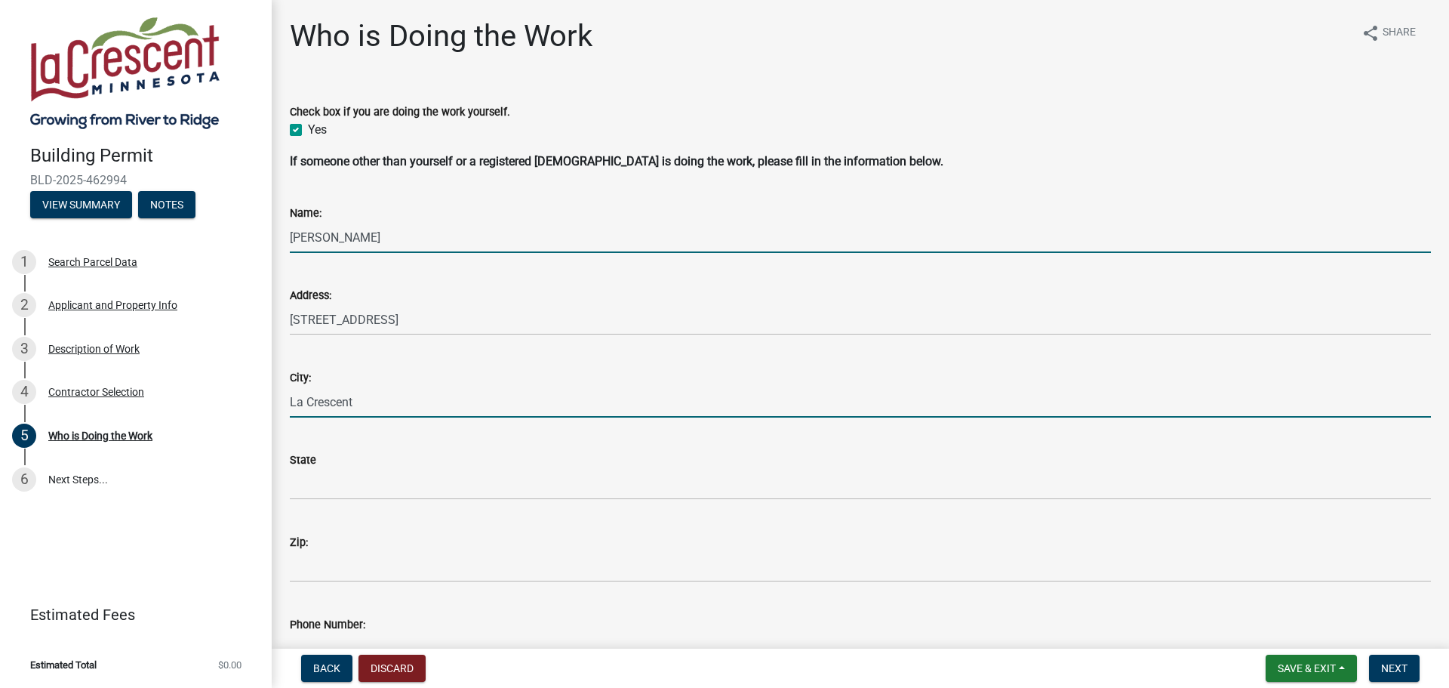
type input "MN"
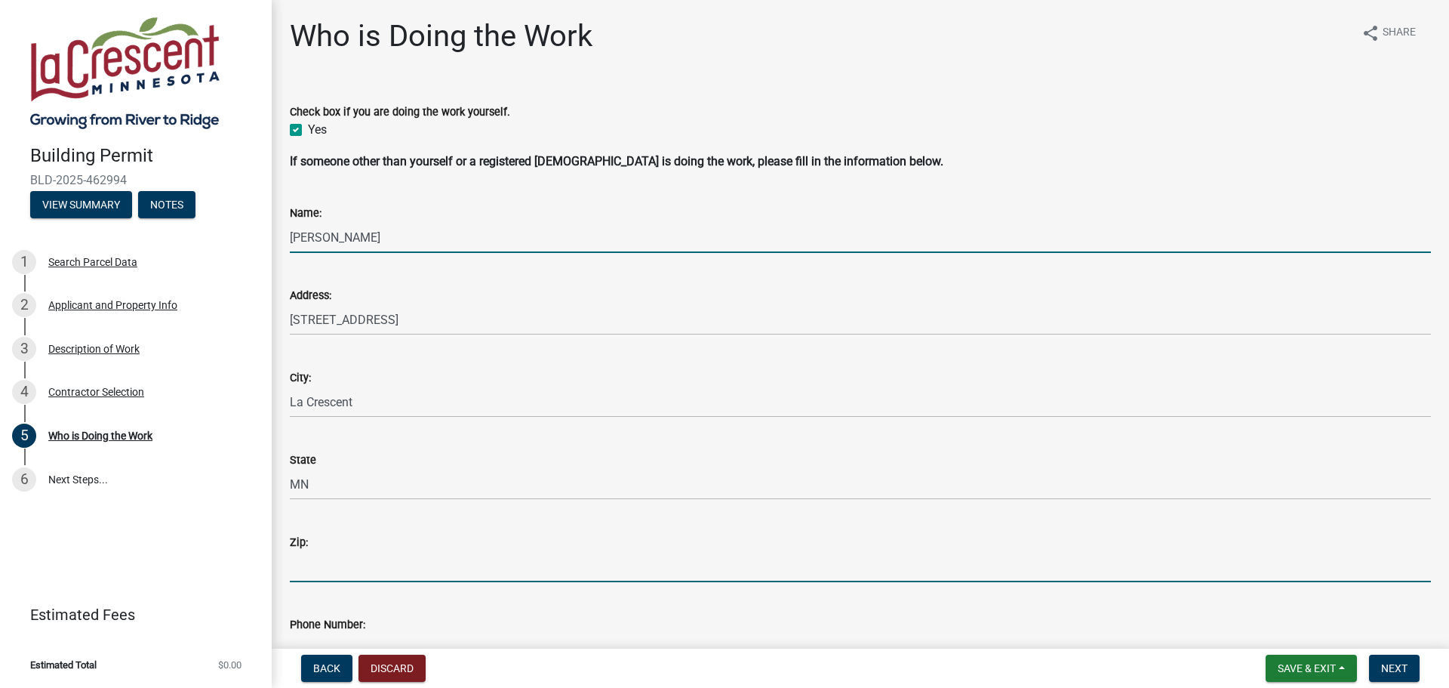
type input "55947"
type input "6087971197"
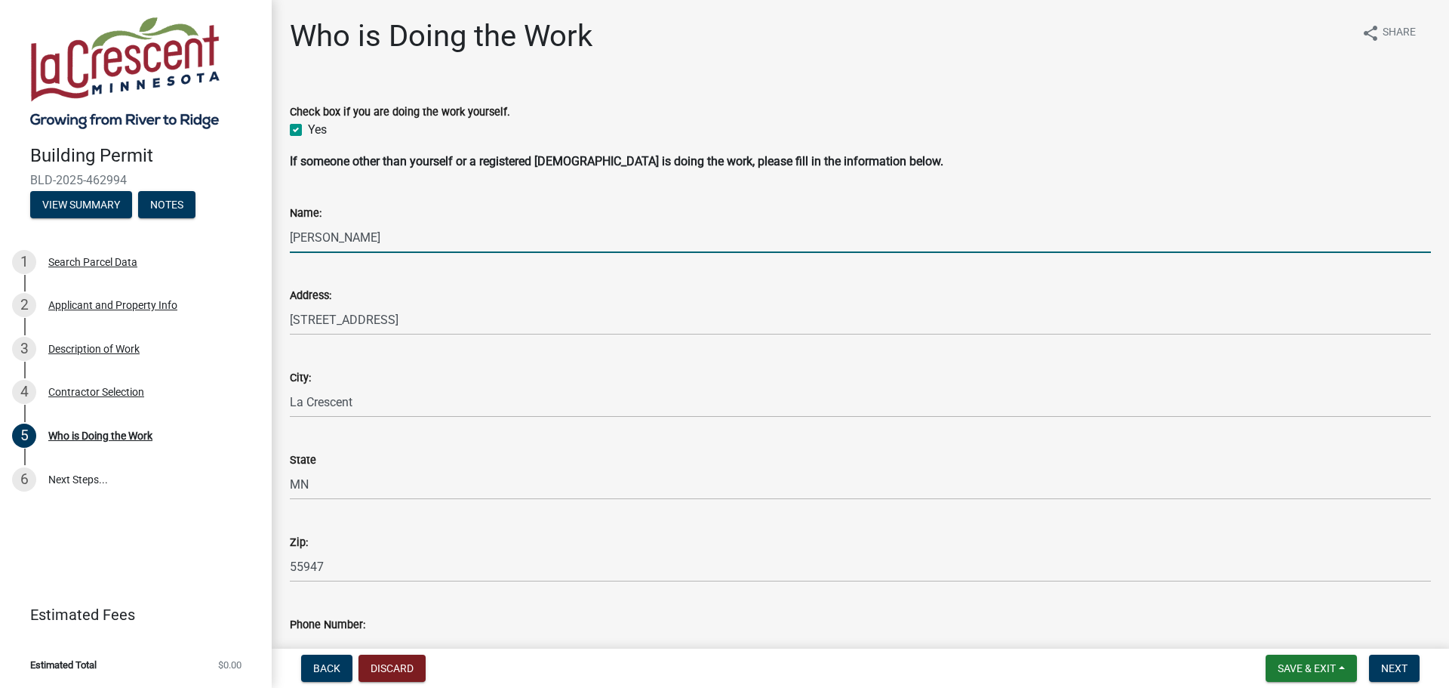
type input "[EMAIL_ADDRESS][DOMAIN_NAME]"
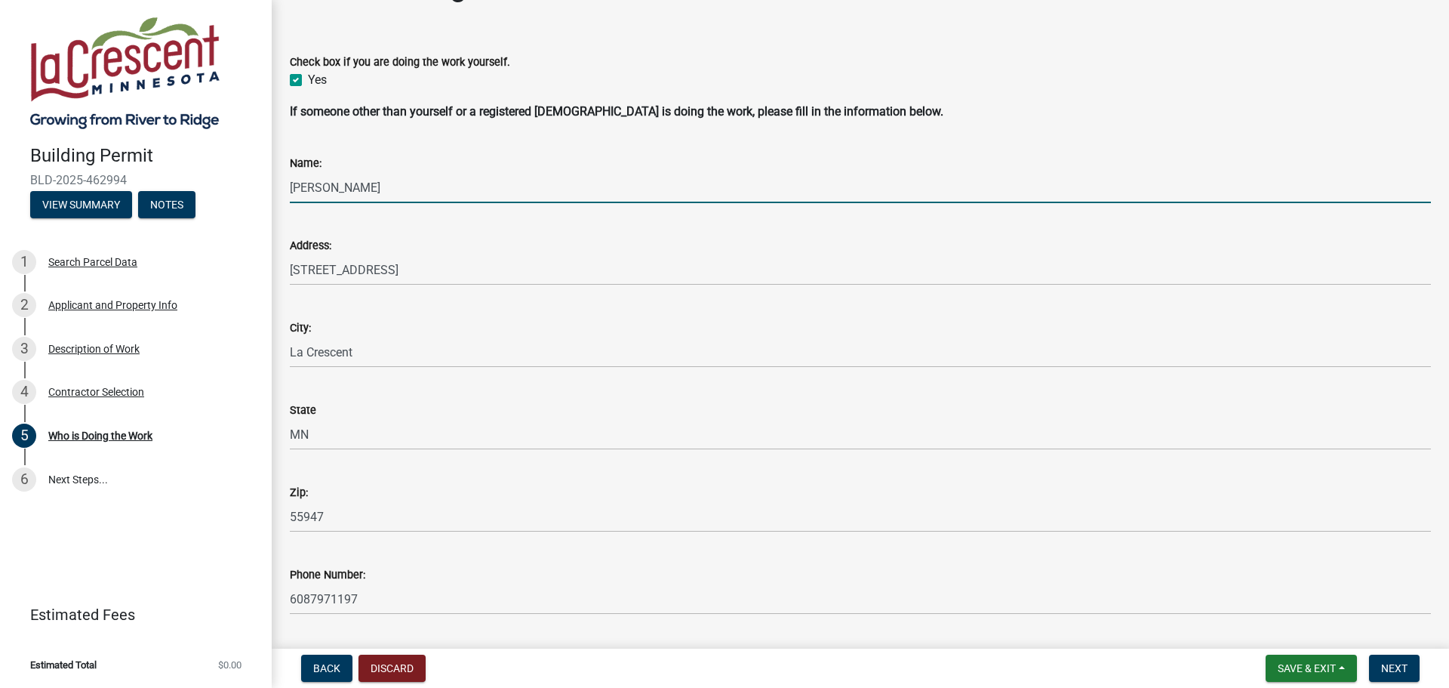
scroll to position [175, 0]
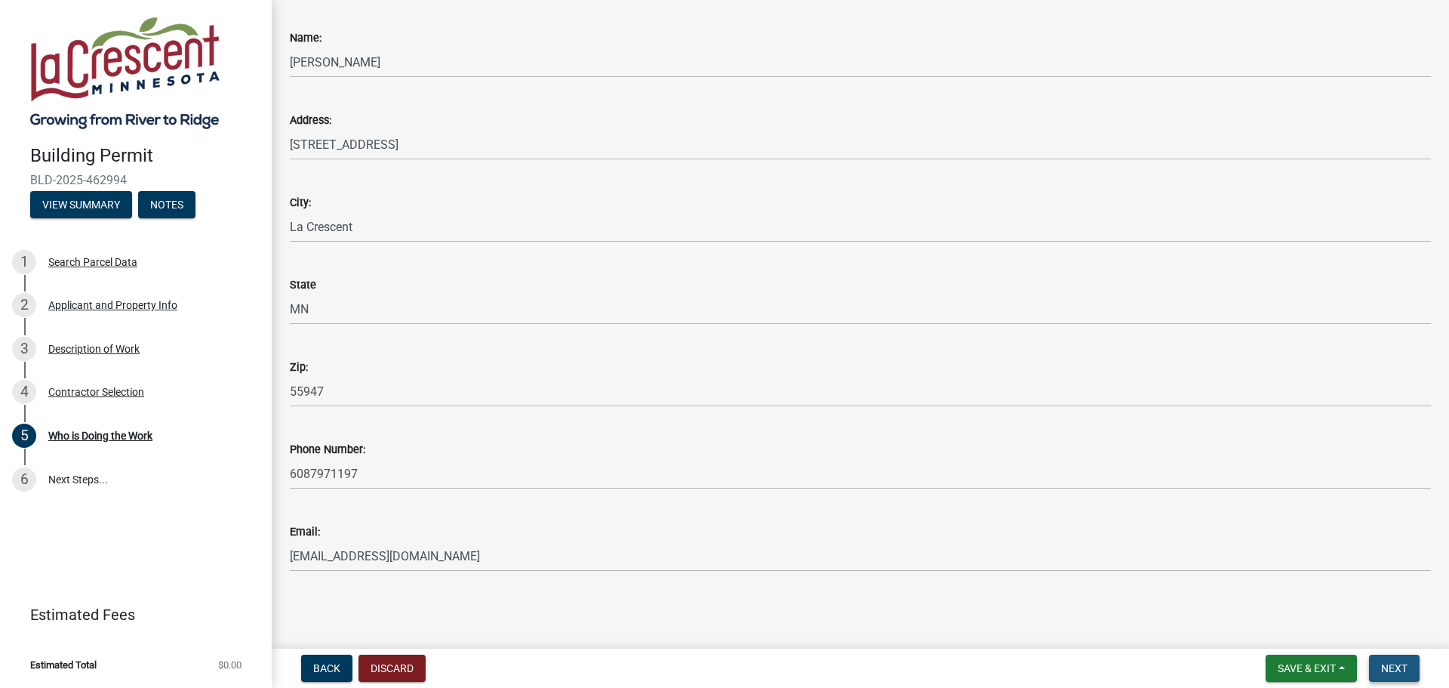
click at [1394, 665] on span "Next" at bounding box center [1394, 668] width 26 height 12
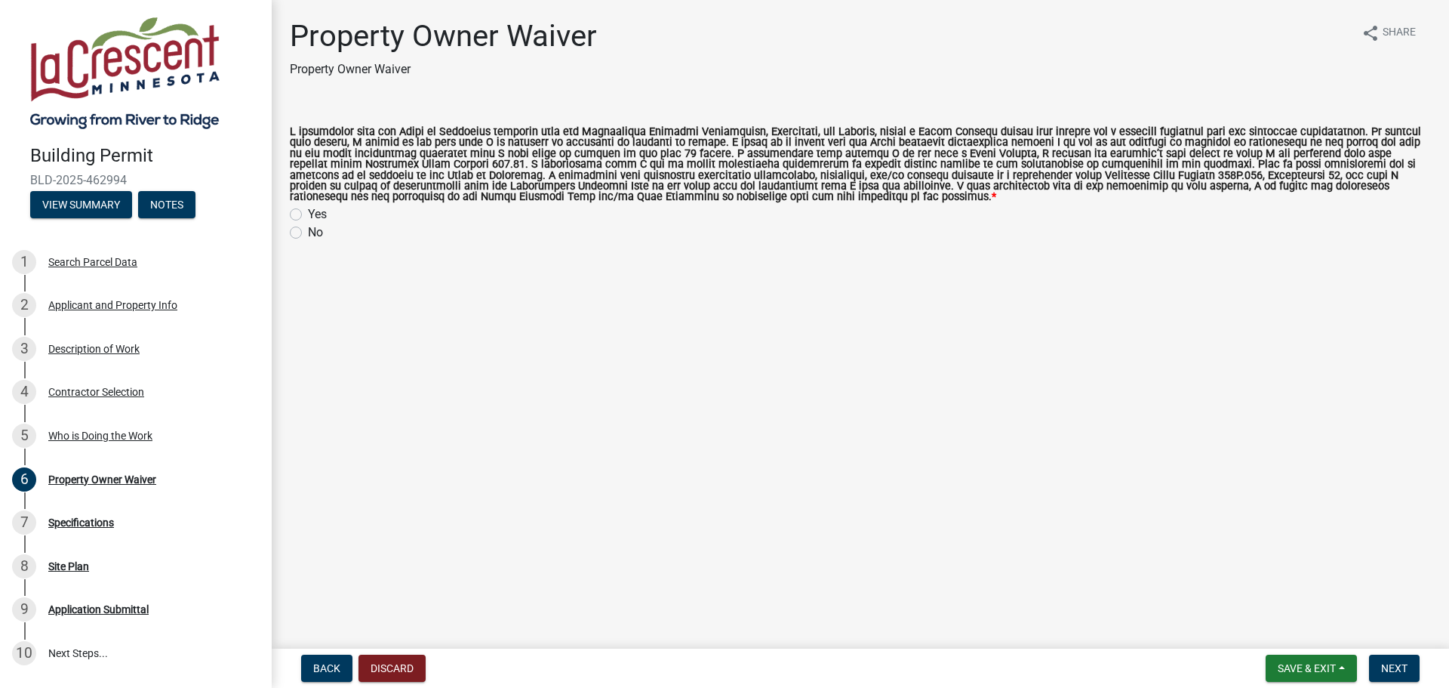
click at [308, 210] on label "Yes" at bounding box center [317, 214] width 19 height 18
click at [308, 210] on input "Yes" at bounding box center [313, 210] width 10 height 10
radio input "true"
click at [1404, 662] on span "Next" at bounding box center [1394, 668] width 26 height 12
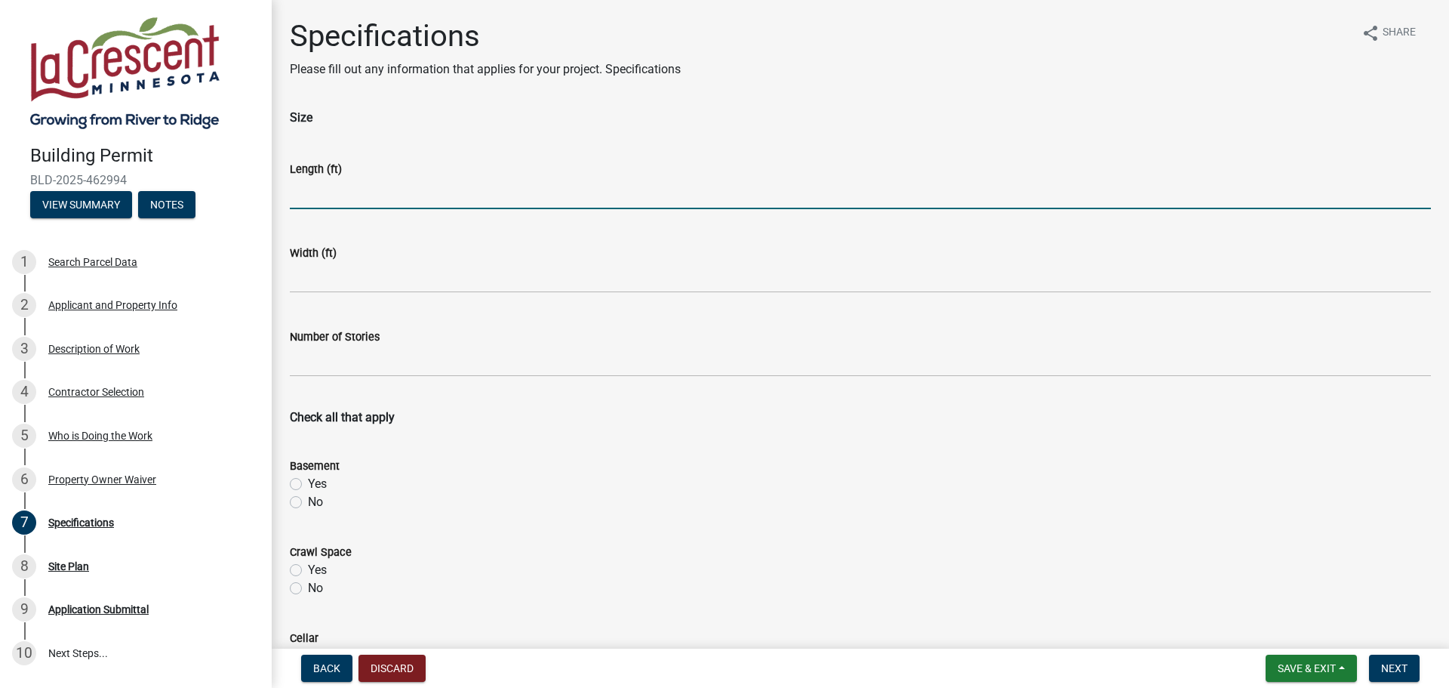
click at [354, 195] on input "text" at bounding box center [860, 193] width 1141 height 31
type input "4"
type input "8"
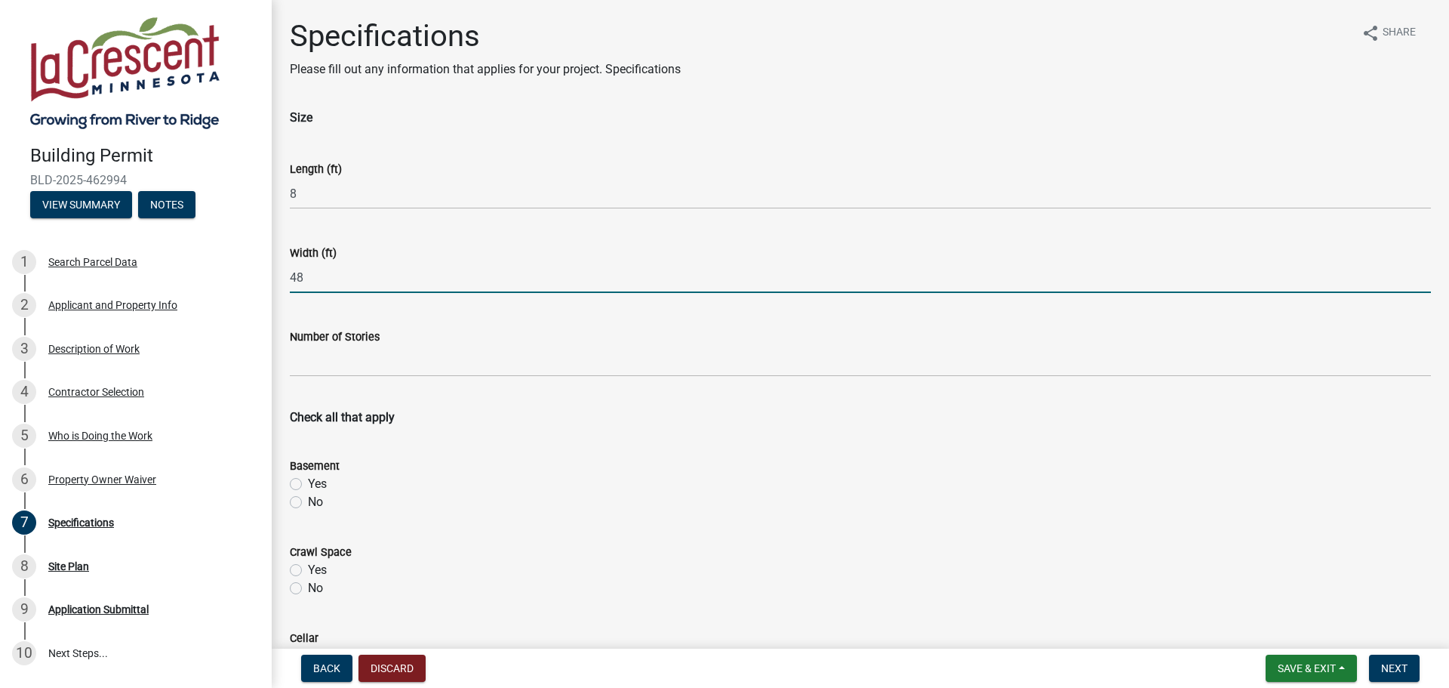
type input "48"
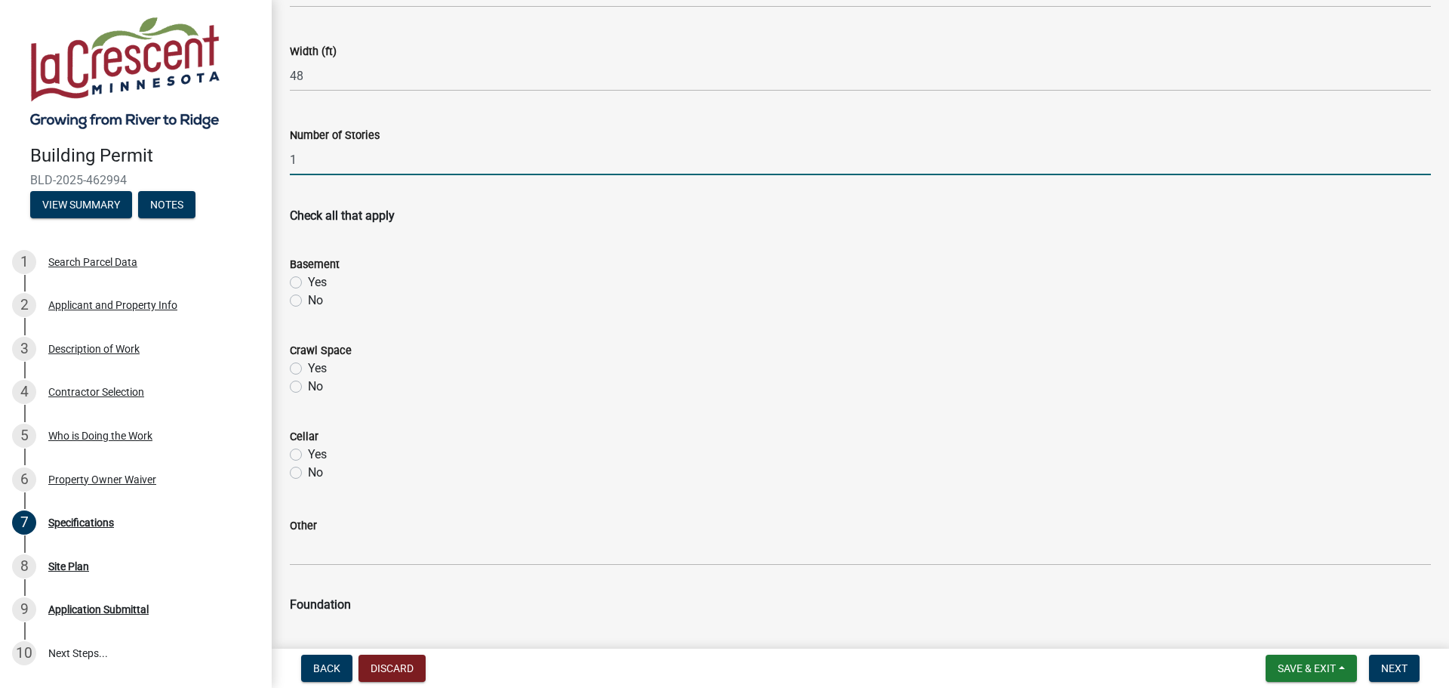
scroll to position [226, 0]
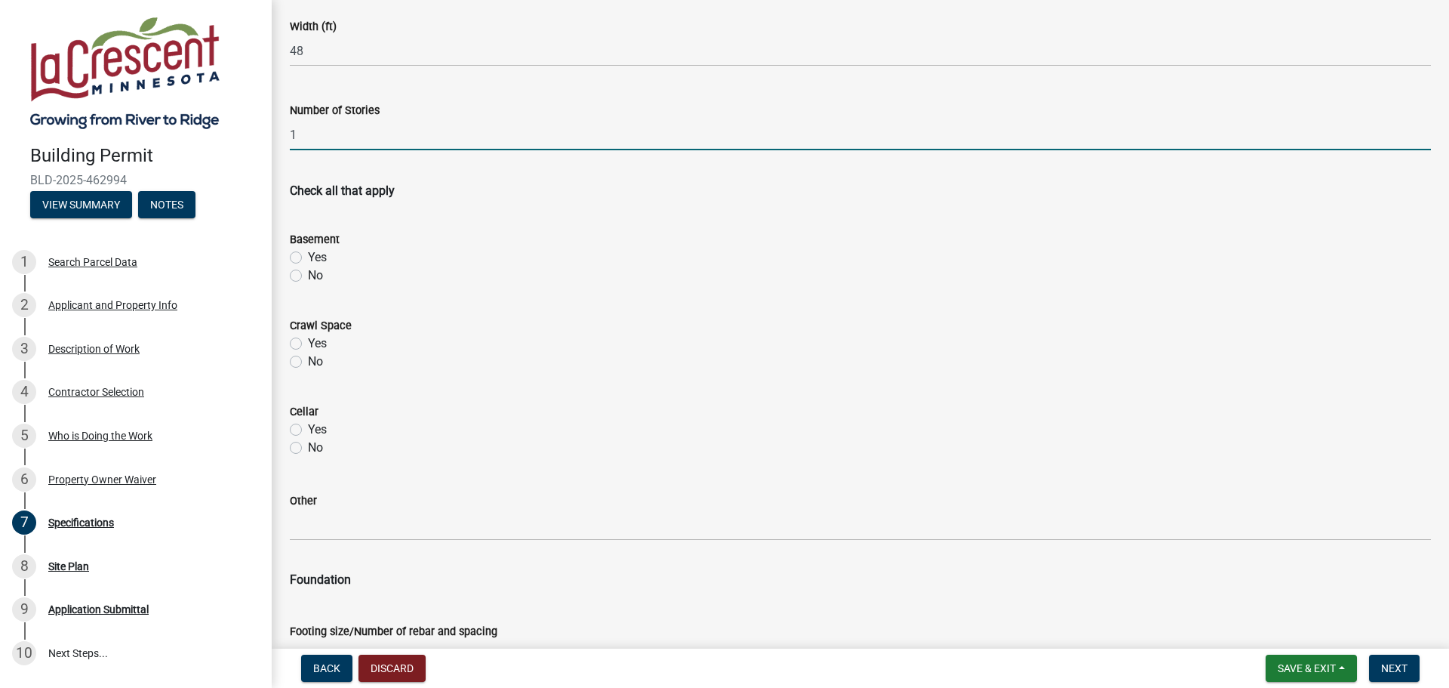
type input "1"
click at [308, 273] on label "No" at bounding box center [315, 275] width 15 height 18
click at [308, 273] on input "No" at bounding box center [313, 271] width 10 height 10
radio input "true"
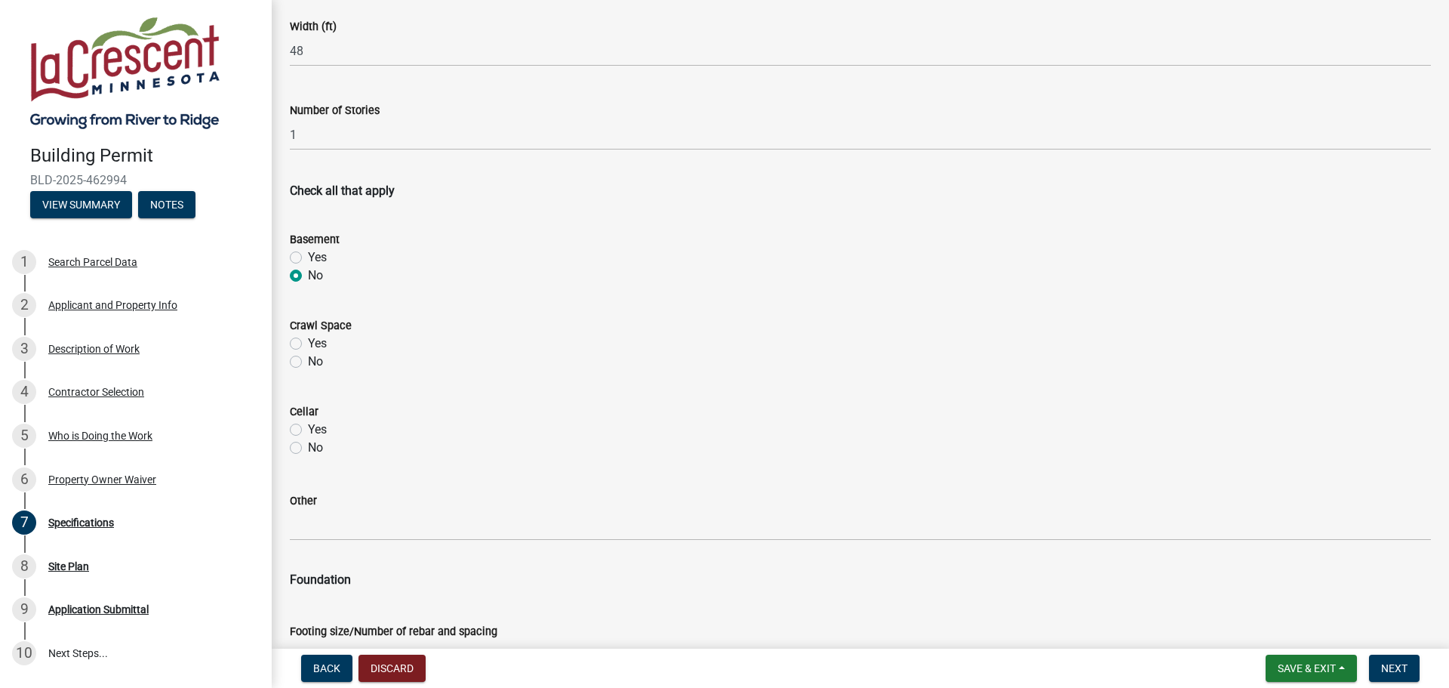
click at [289, 346] on div "Crawl Space Yes No" at bounding box center [861, 334] width 1164 height 72
click at [308, 361] on label "No" at bounding box center [315, 362] width 15 height 18
click at [308, 361] on input "No" at bounding box center [313, 358] width 10 height 10
radio input "true"
click at [308, 449] on label "No" at bounding box center [315, 448] width 15 height 18
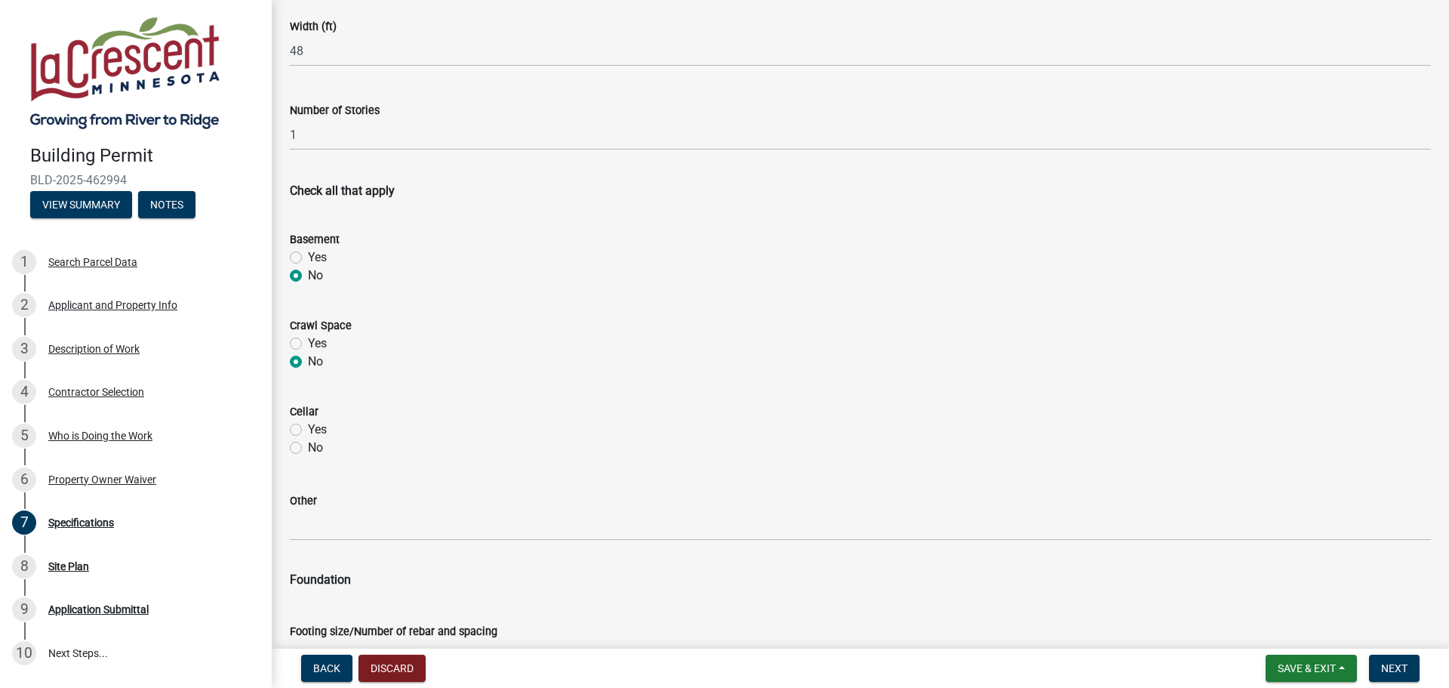
click at [308, 448] on input "No" at bounding box center [313, 444] width 10 height 10
radio input "true"
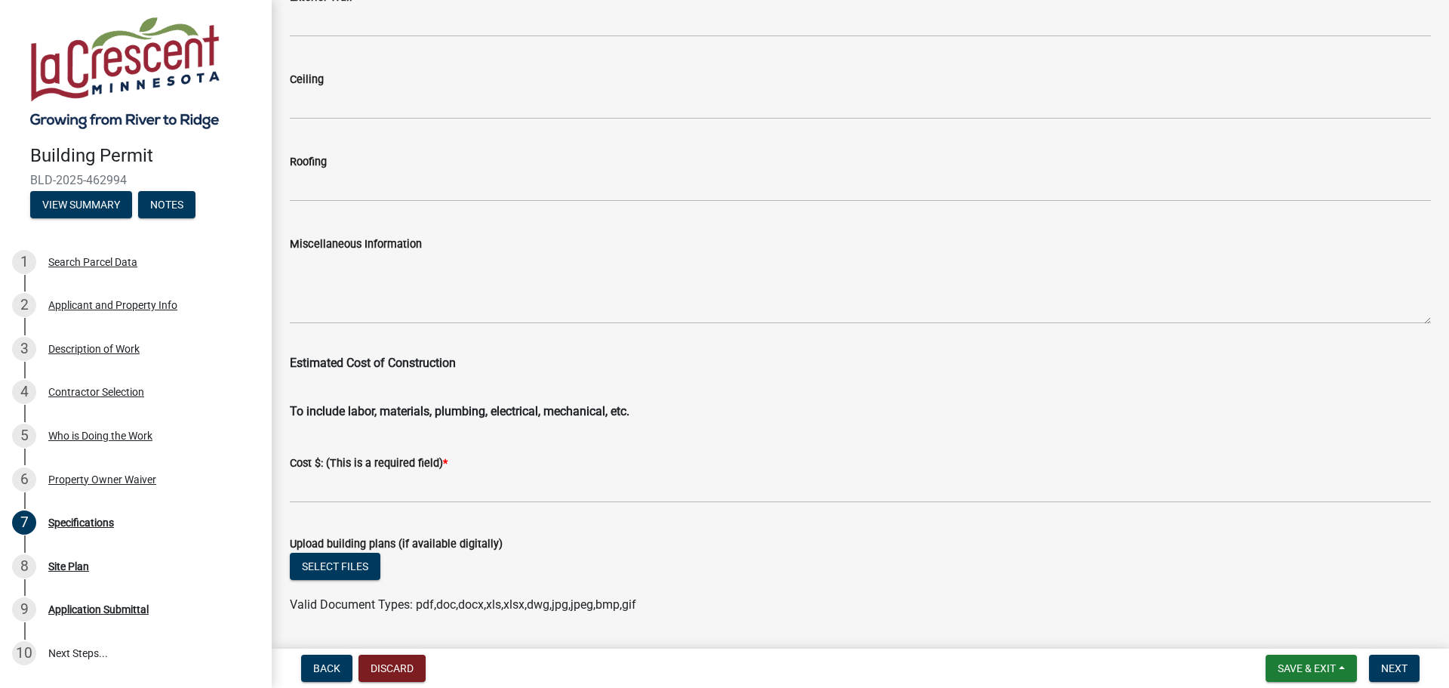
scroll to position [2415, 0]
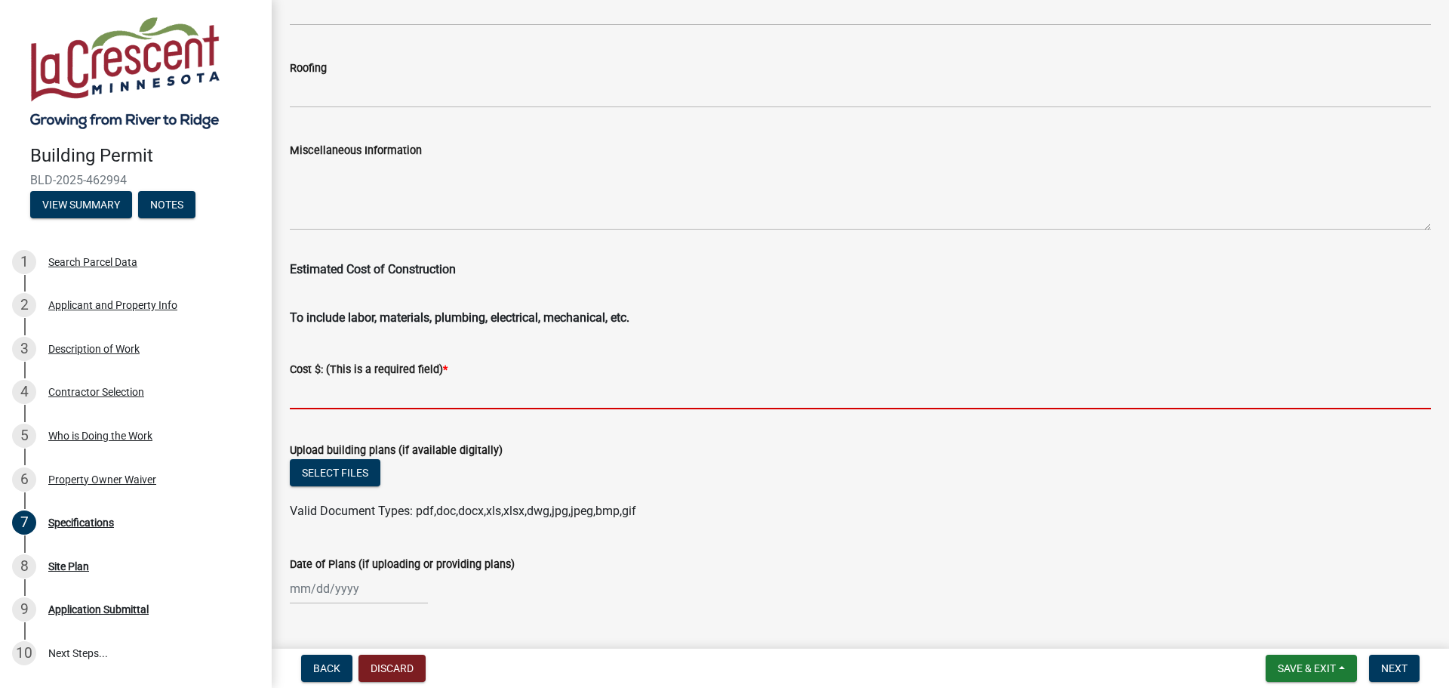
click at [356, 393] on input "text" at bounding box center [860, 393] width 1141 height 31
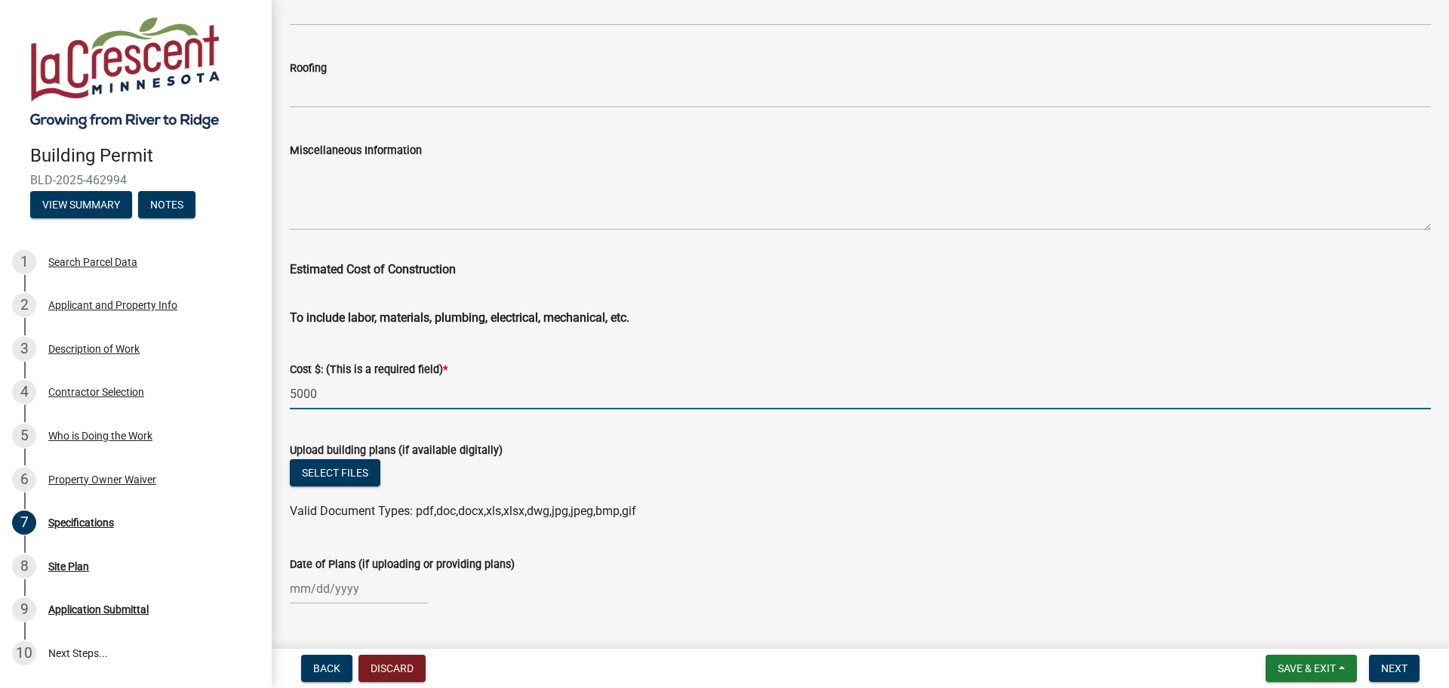
type input "5000"
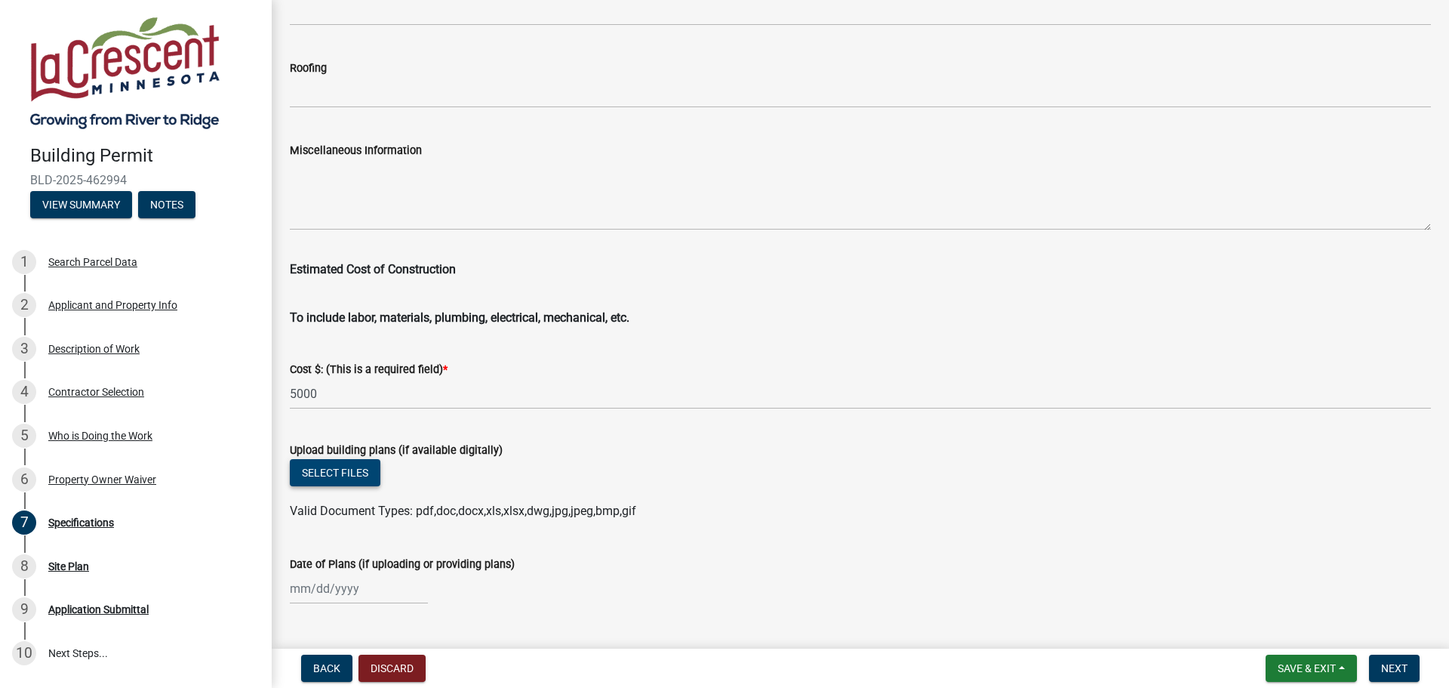
click at [314, 472] on button "Select files" at bounding box center [335, 472] width 91 height 27
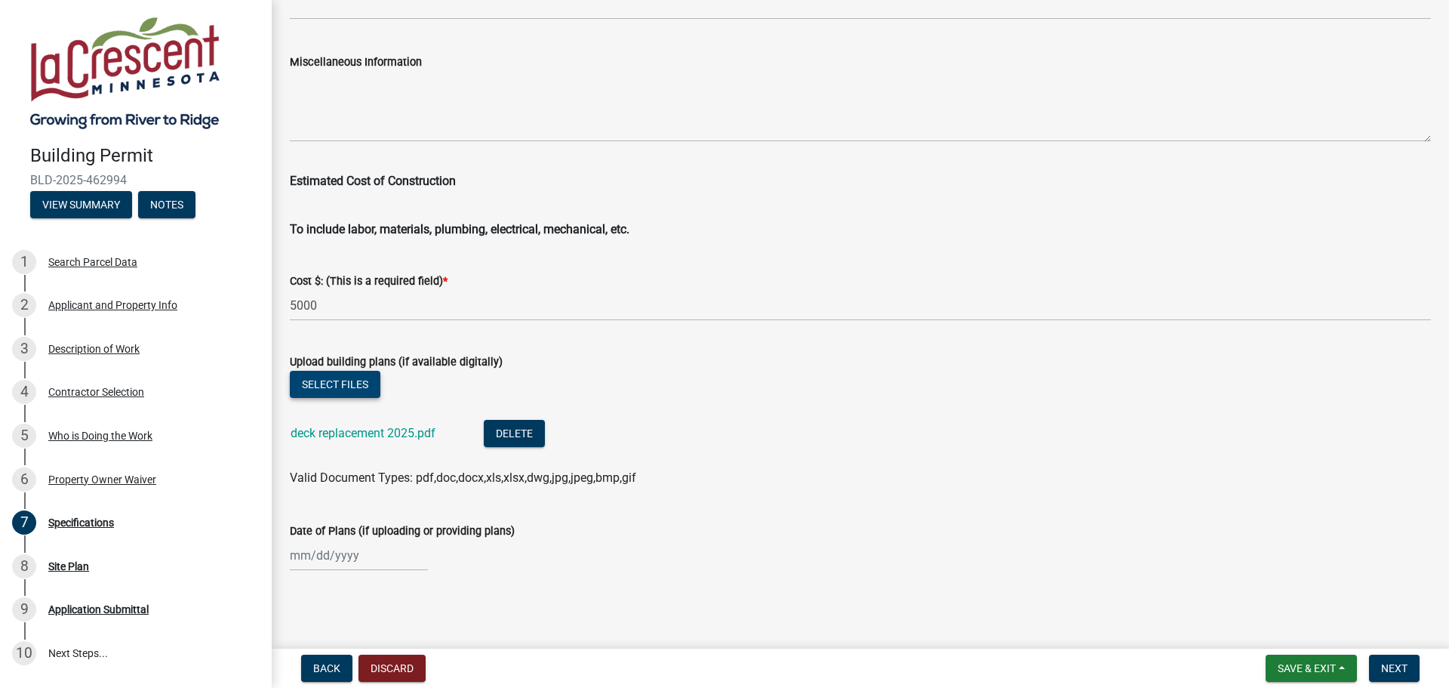
scroll to position [2505, 0]
click at [309, 556] on div at bounding box center [359, 554] width 138 height 31
select select "8"
select select "2025"
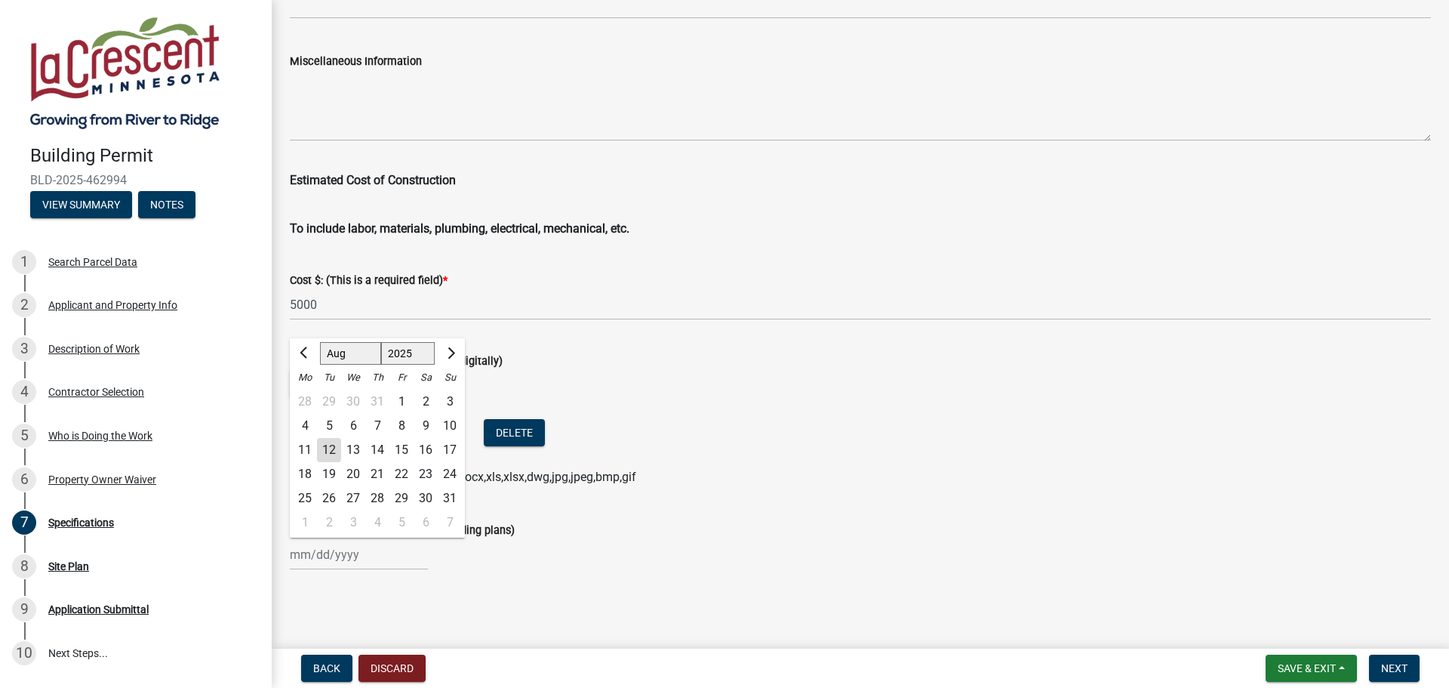
click at [326, 445] on div "12" at bounding box center [329, 450] width 24 height 24
type input "[DATE]"
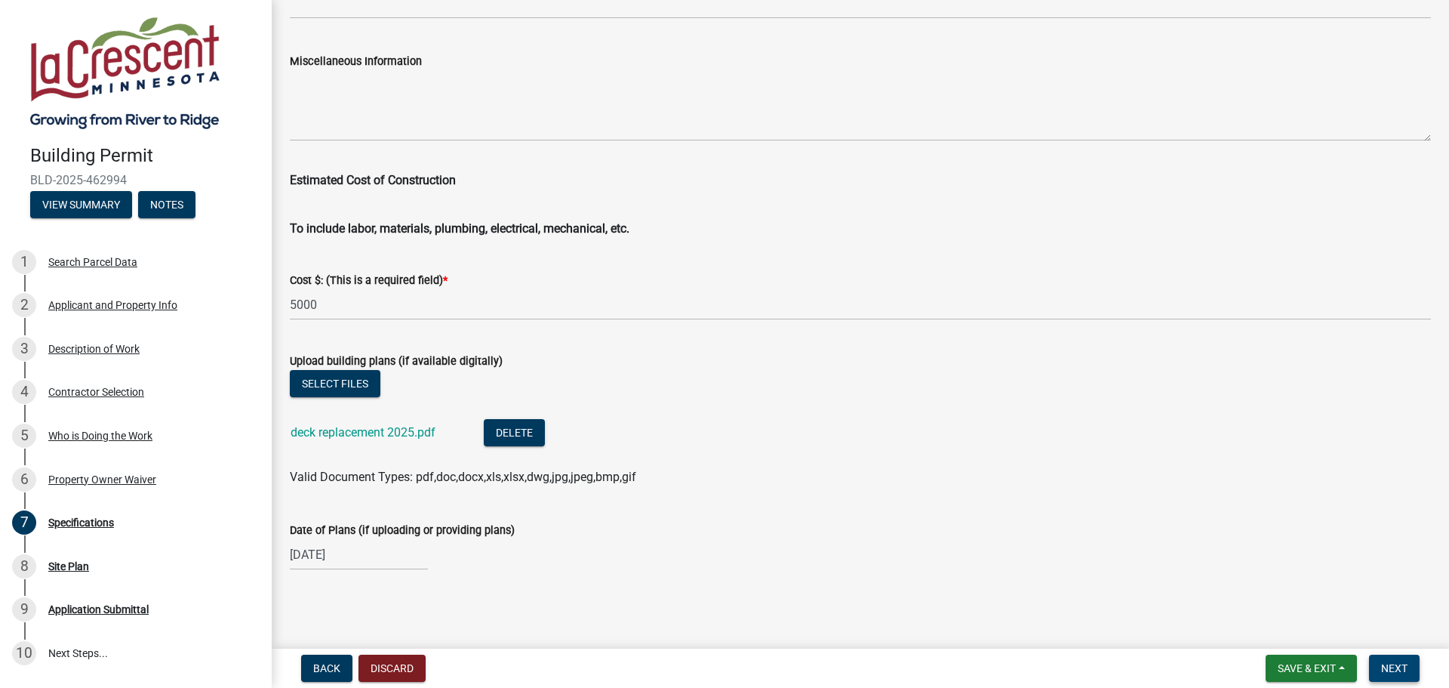
click at [1375, 665] on button "Next" at bounding box center [1394, 667] width 51 height 27
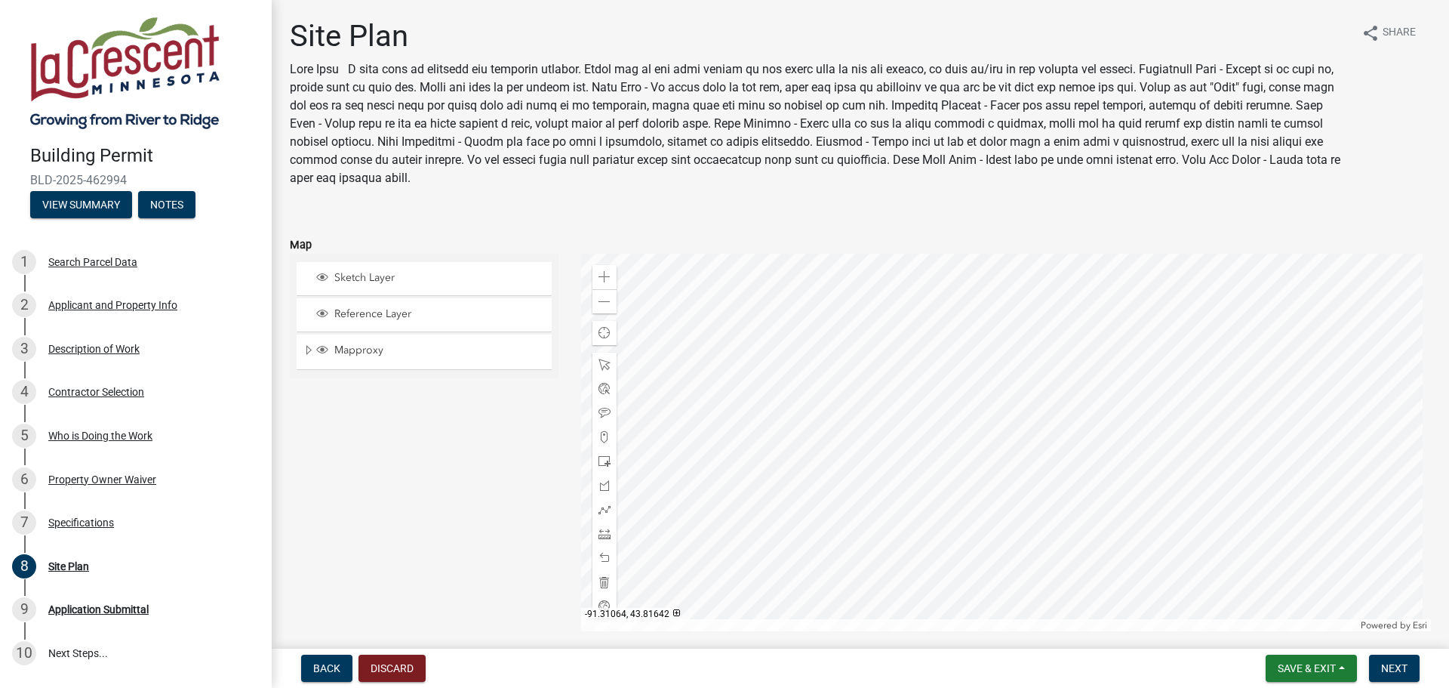
click at [1043, 451] on div at bounding box center [1006, 442] width 851 height 377
click at [601, 272] on span at bounding box center [605, 277] width 12 height 12
click at [953, 553] on div at bounding box center [1006, 442] width 851 height 377
click at [606, 436] on span at bounding box center [605, 437] width 12 height 12
click at [888, 362] on div at bounding box center [1006, 442] width 851 height 377
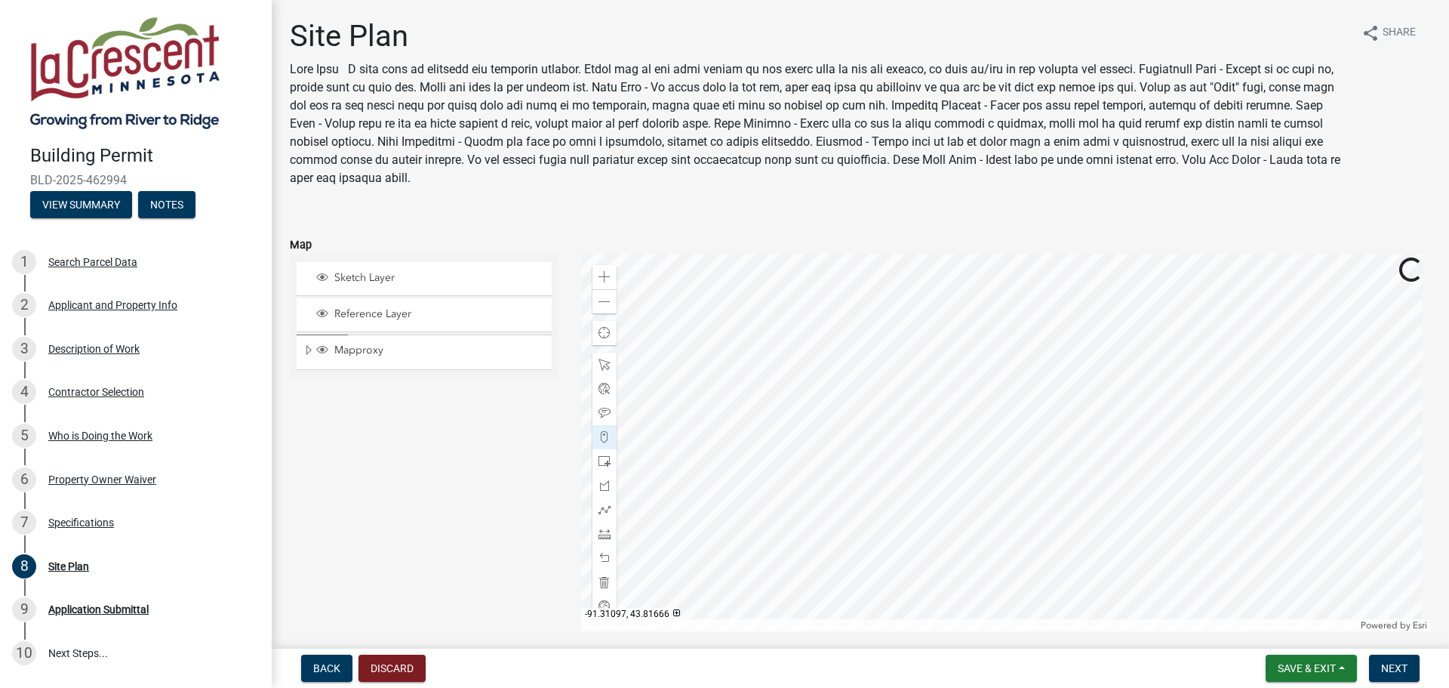
click at [901, 362] on div at bounding box center [1006, 442] width 851 height 377
click at [882, 376] on div at bounding box center [1006, 442] width 851 height 377
click at [922, 478] on div at bounding box center [1006, 442] width 851 height 377
click at [945, 461] on div at bounding box center [1006, 442] width 851 height 377
click at [605, 556] on span at bounding box center [605, 558] width 12 height 12
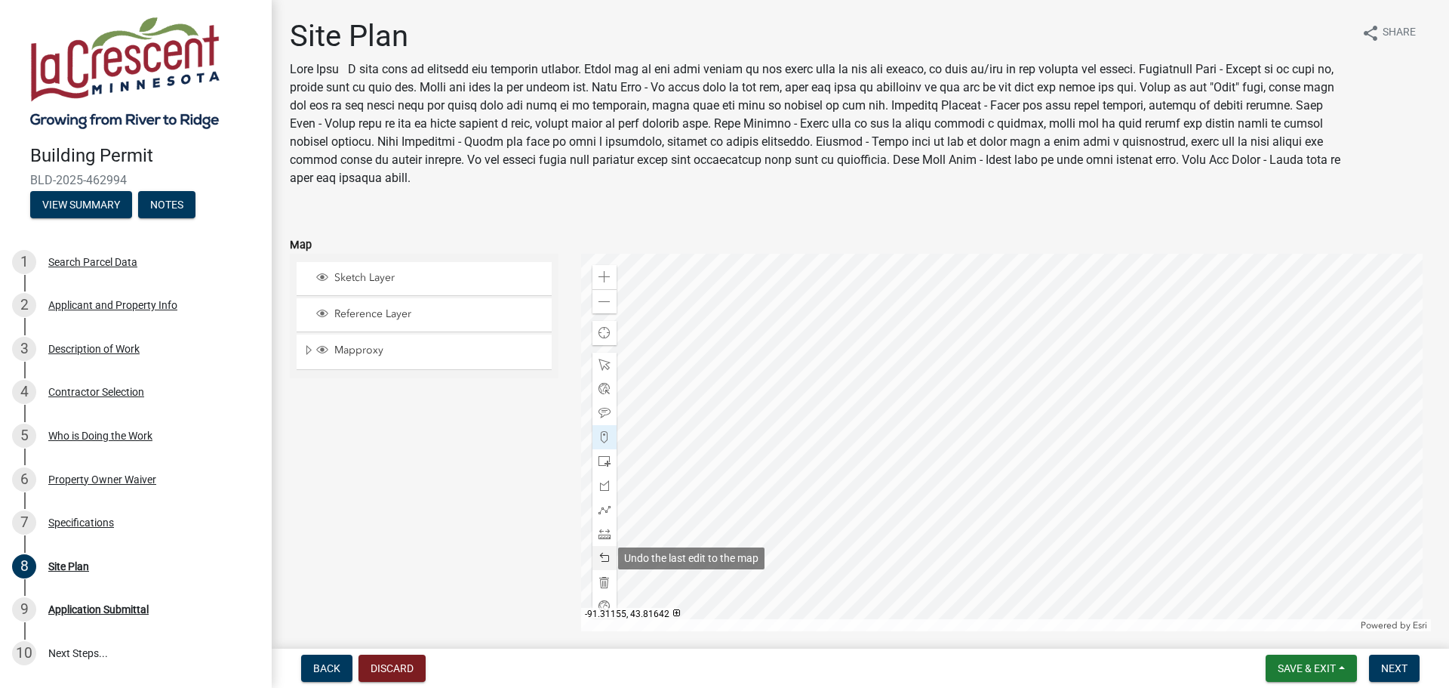
click at [605, 556] on span at bounding box center [605, 558] width 12 height 12
click at [599, 463] on span at bounding box center [605, 461] width 12 height 12
click at [954, 483] on div at bounding box center [1006, 442] width 851 height 377
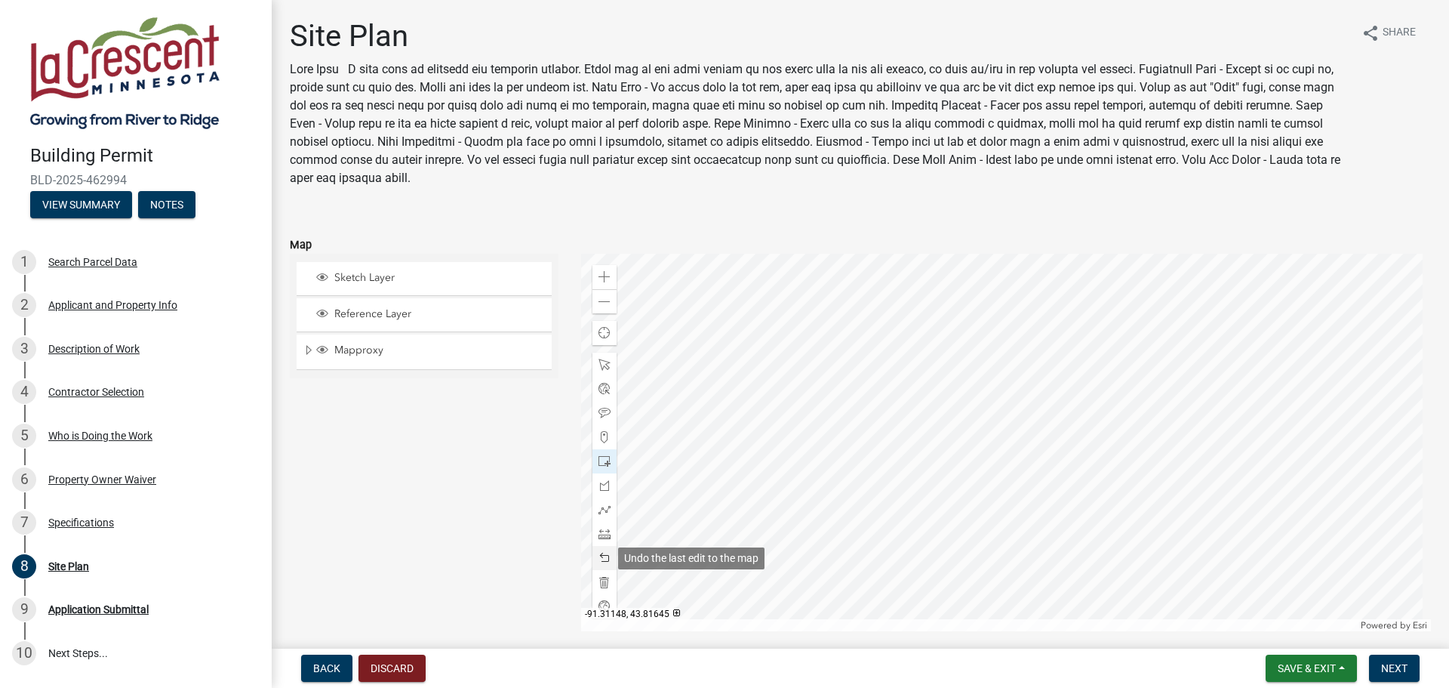
click at [609, 553] on div at bounding box center [605, 558] width 24 height 24
click at [604, 490] on span at bounding box center [605, 485] width 12 height 12
click at [900, 362] on div at bounding box center [1006, 442] width 851 height 377
click at [877, 378] on div at bounding box center [1006, 442] width 851 height 377
click at [931, 477] on div at bounding box center [1006, 442] width 851 height 377
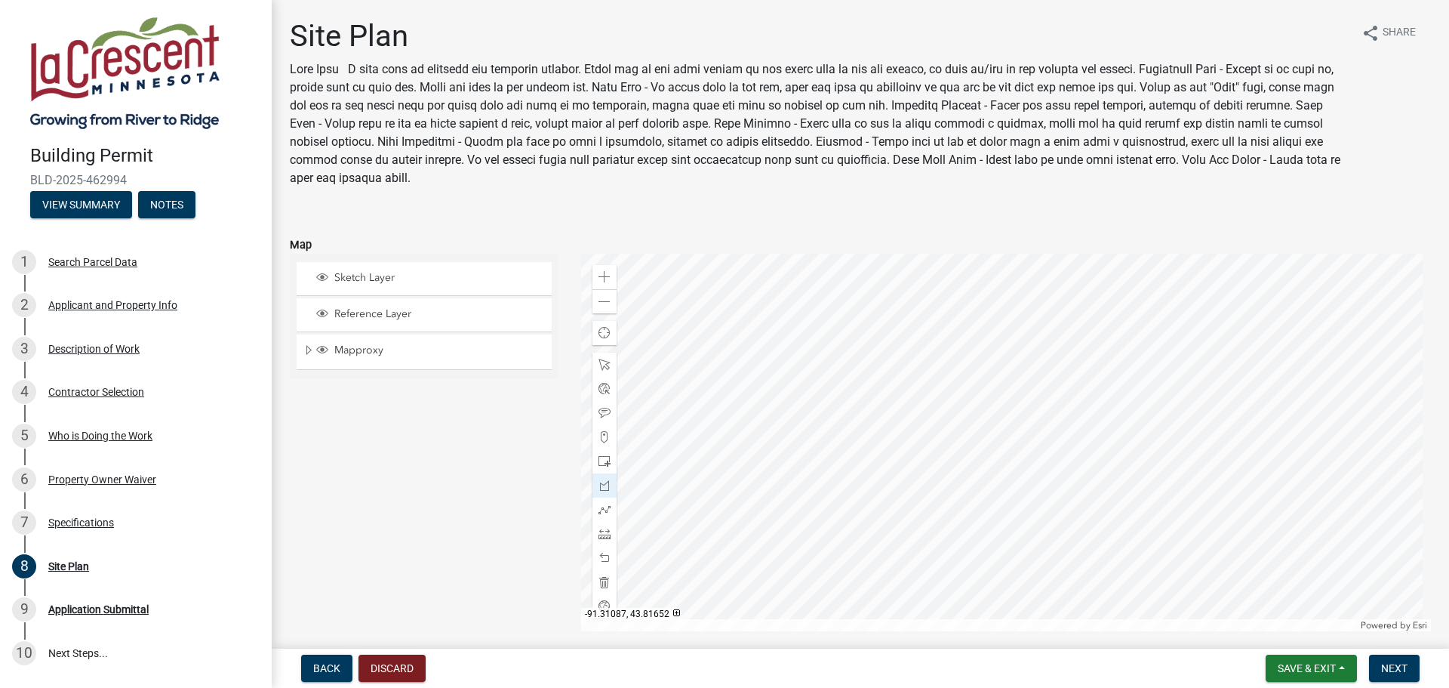
click at [952, 467] on div at bounding box center [1006, 442] width 851 height 377
click at [898, 362] on div at bounding box center [1006, 442] width 851 height 377
click at [899, 362] on div at bounding box center [1006, 442] width 851 height 377
click at [899, 361] on div at bounding box center [1006, 442] width 851 height 377
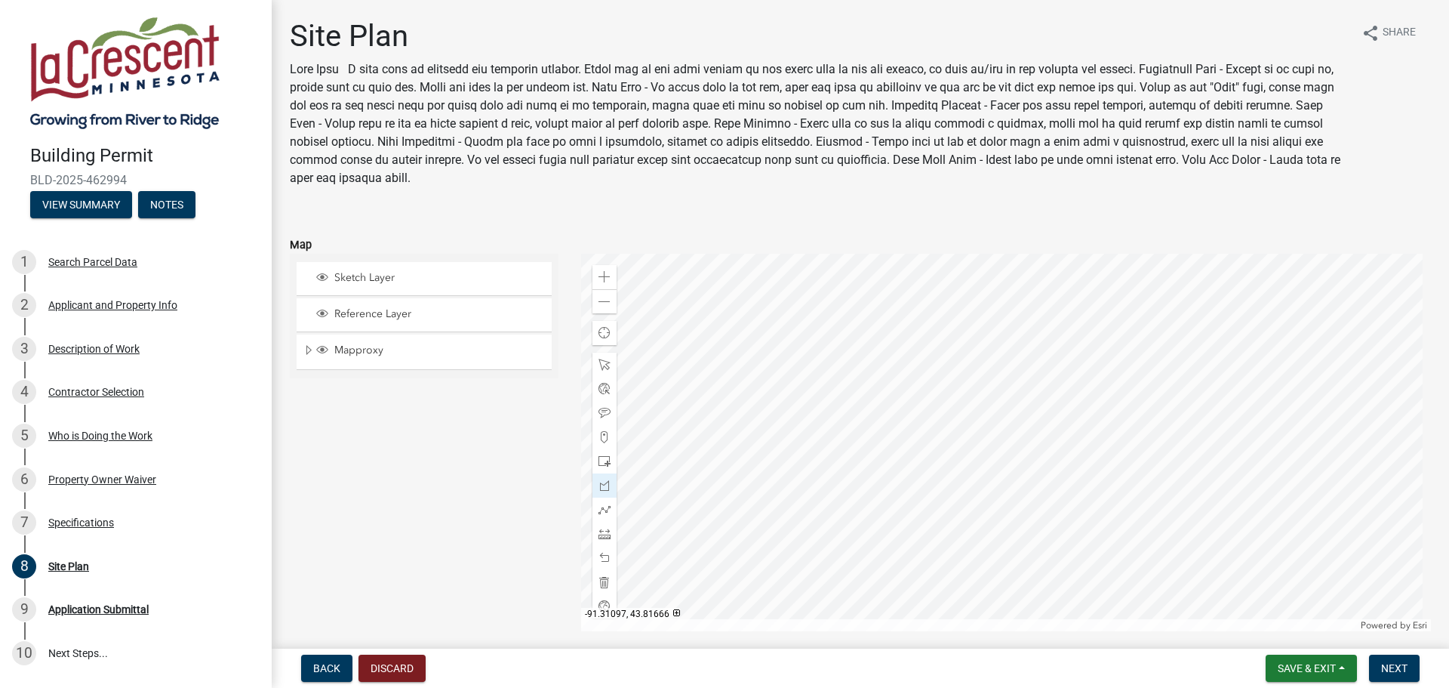
click at [899, 361] on div at bounding box center [1006, 442] width 851 height 377
click at [1395, 669] on span "Next" at bounding box center [1394, 668] width 26 height 12
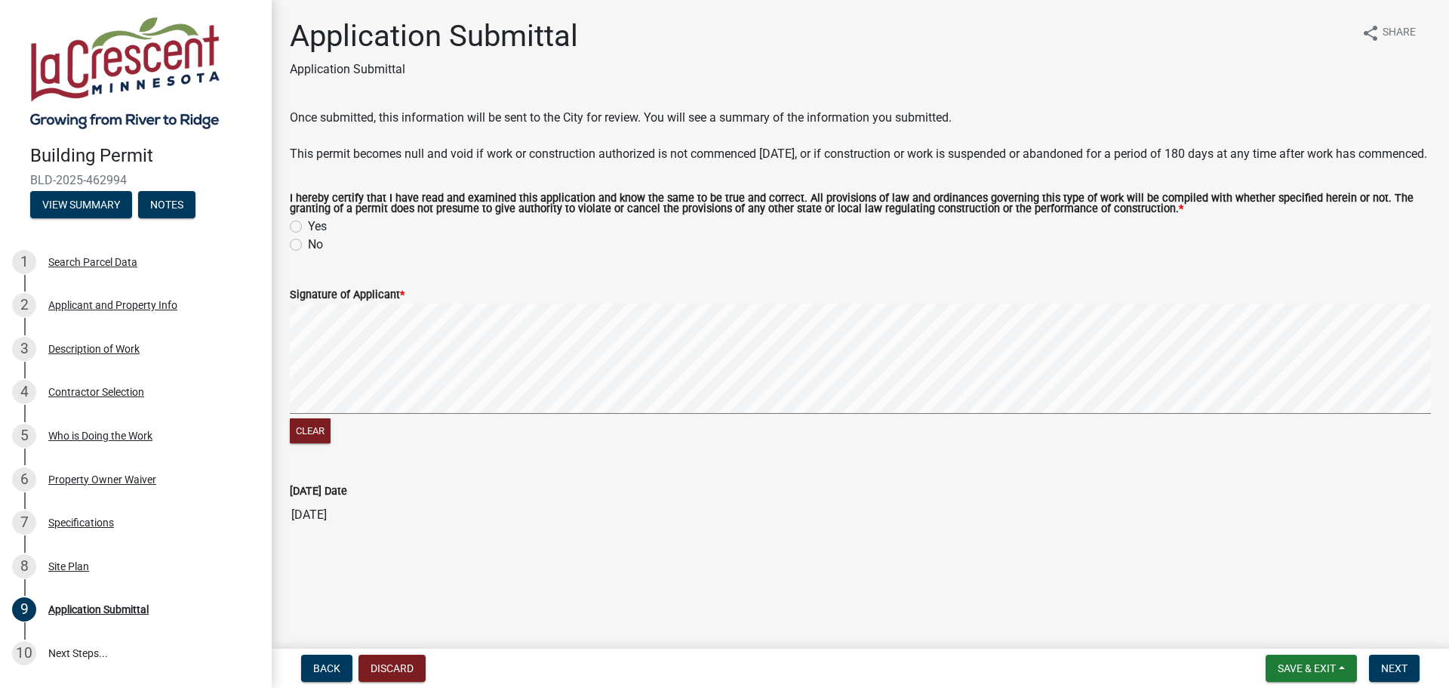
click at [303, 236] on div "Yes" at bounding box center [860, 226] width 1141 height 18
click at [308, 236] on label "Yes" at bounding box center [317, 226] width 19 height 18
click at [308, 227] on input "Yes" at bounding box center [313, 222] width 10 height 10
radio input "true"
click at [397, 418] on signature-pad at bounding box center [860, 360] width 1141 height 115
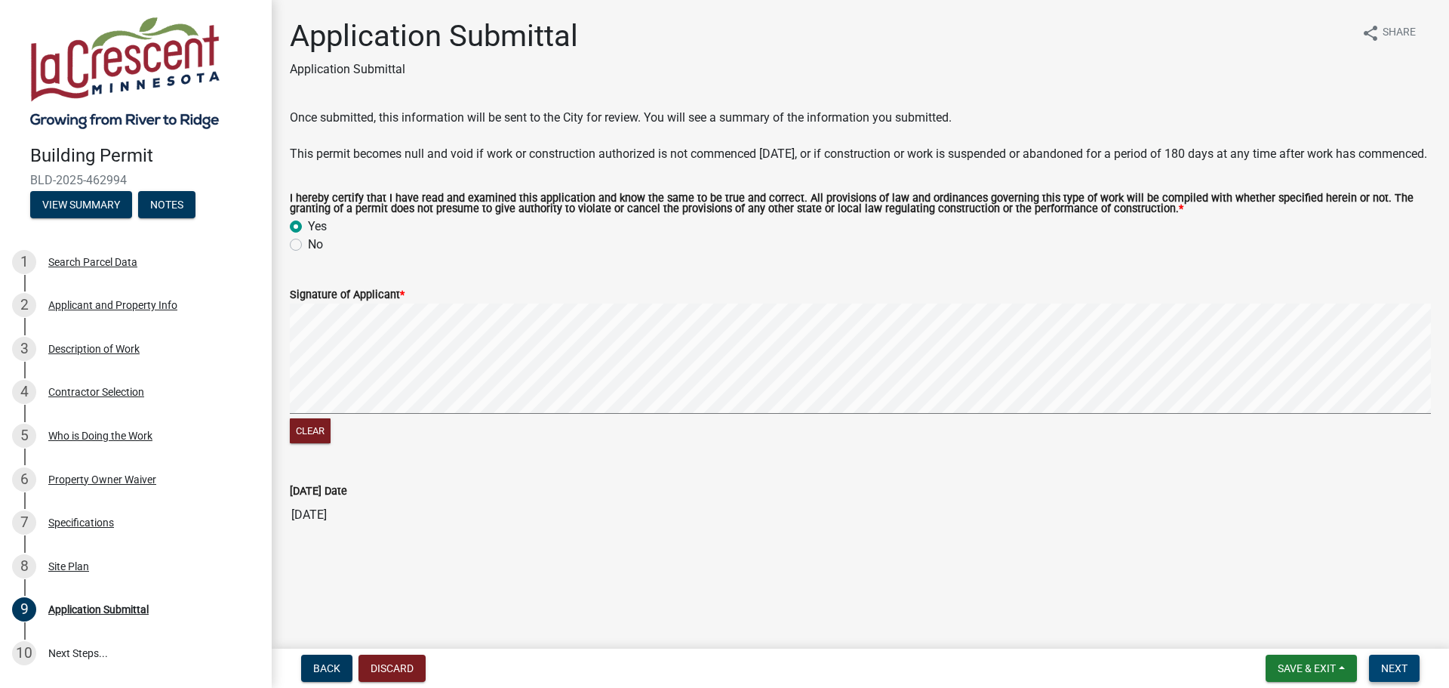
click at [1406, 662] on span "Next" at bounding box center [1394, 668] width 26 height 12
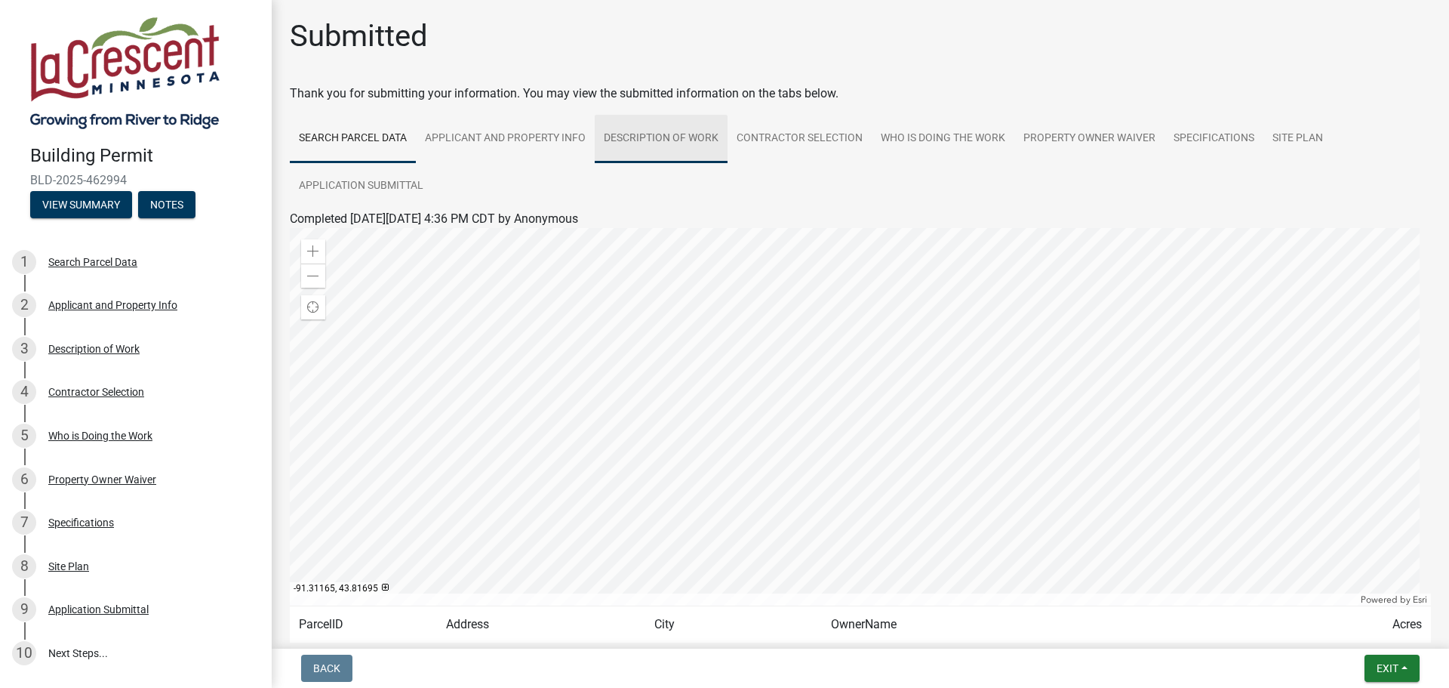
click at [694, 139] on link "Description of Work" at bounding box center [661, 139] width 133 height 48
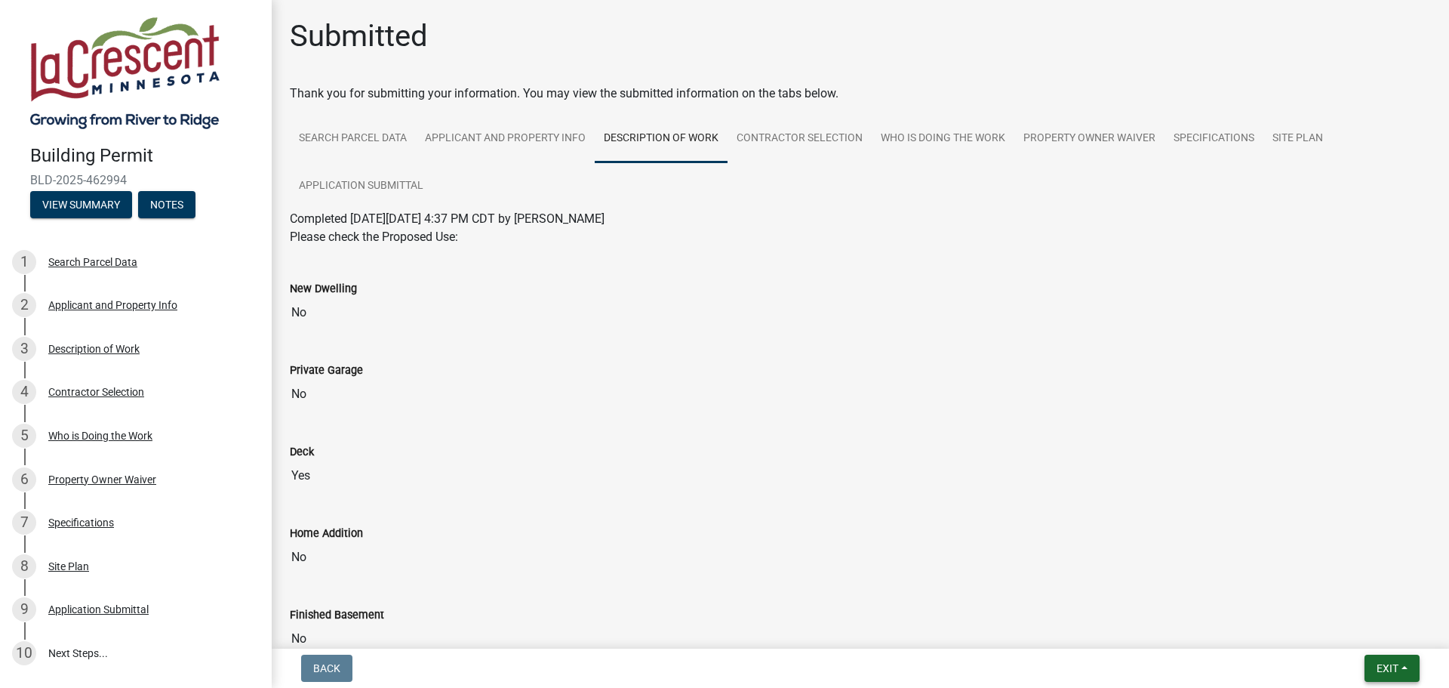
click at [1400, 664] on button "Exit" at bounding box center [1392, 667] width 55 height 27
click at [1328, 630] on button "Save & Exit" at bounding box center [1359, 629] width 121 height 36
